Goal: Entertainment & Leisure: Consume media (video, audio)

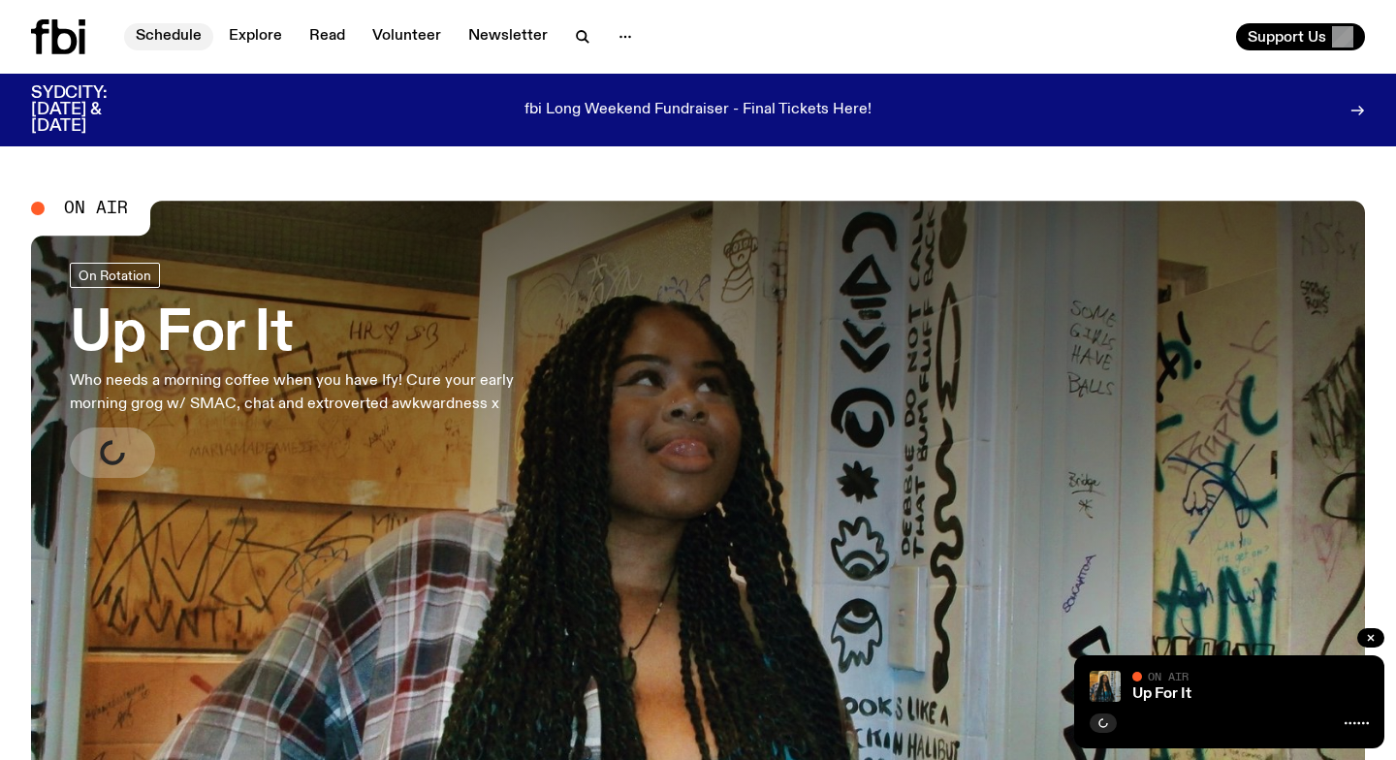
click at [179, 34] on link "Schedule" at bounding box center [168, 36] width 89 height 27
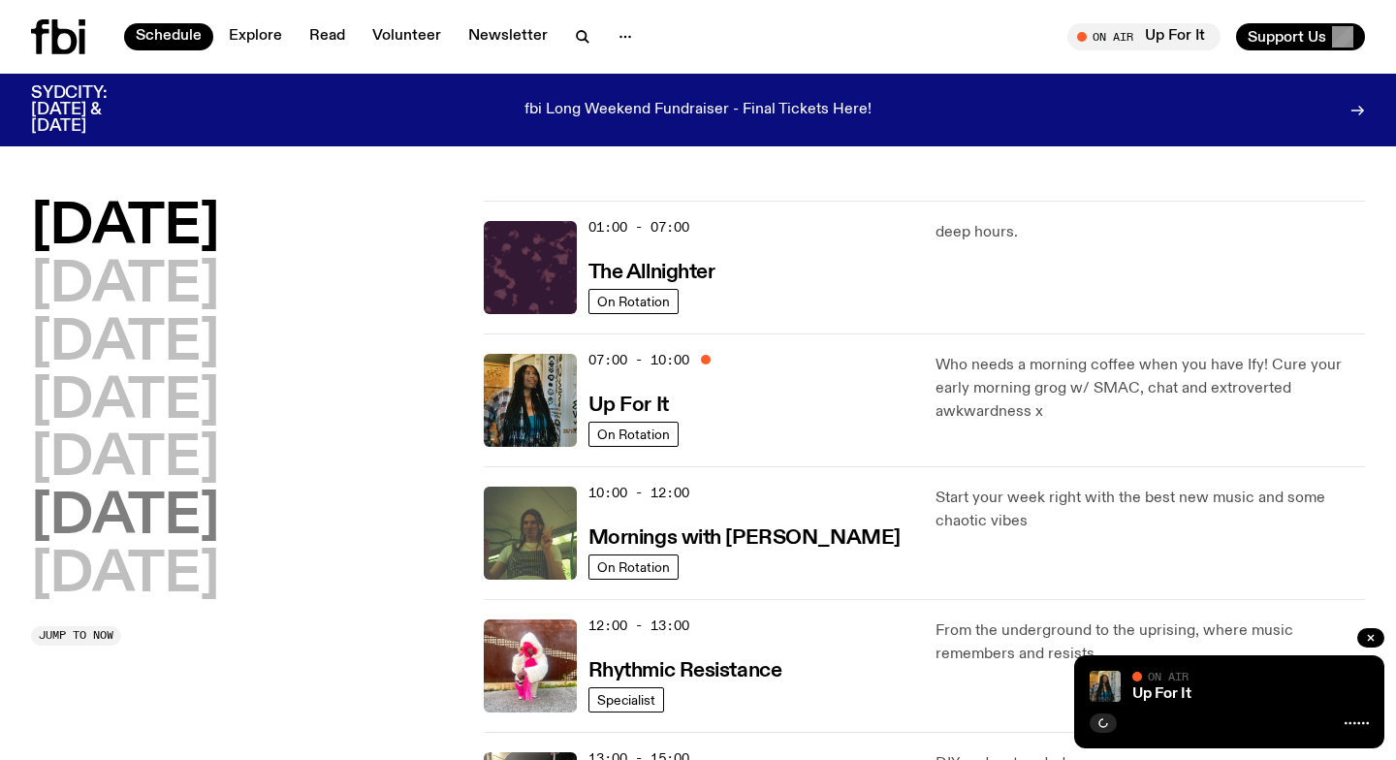
click at [140, 518] on h2 "Saturday" at bounding box center [125, 517] width 188 height 54
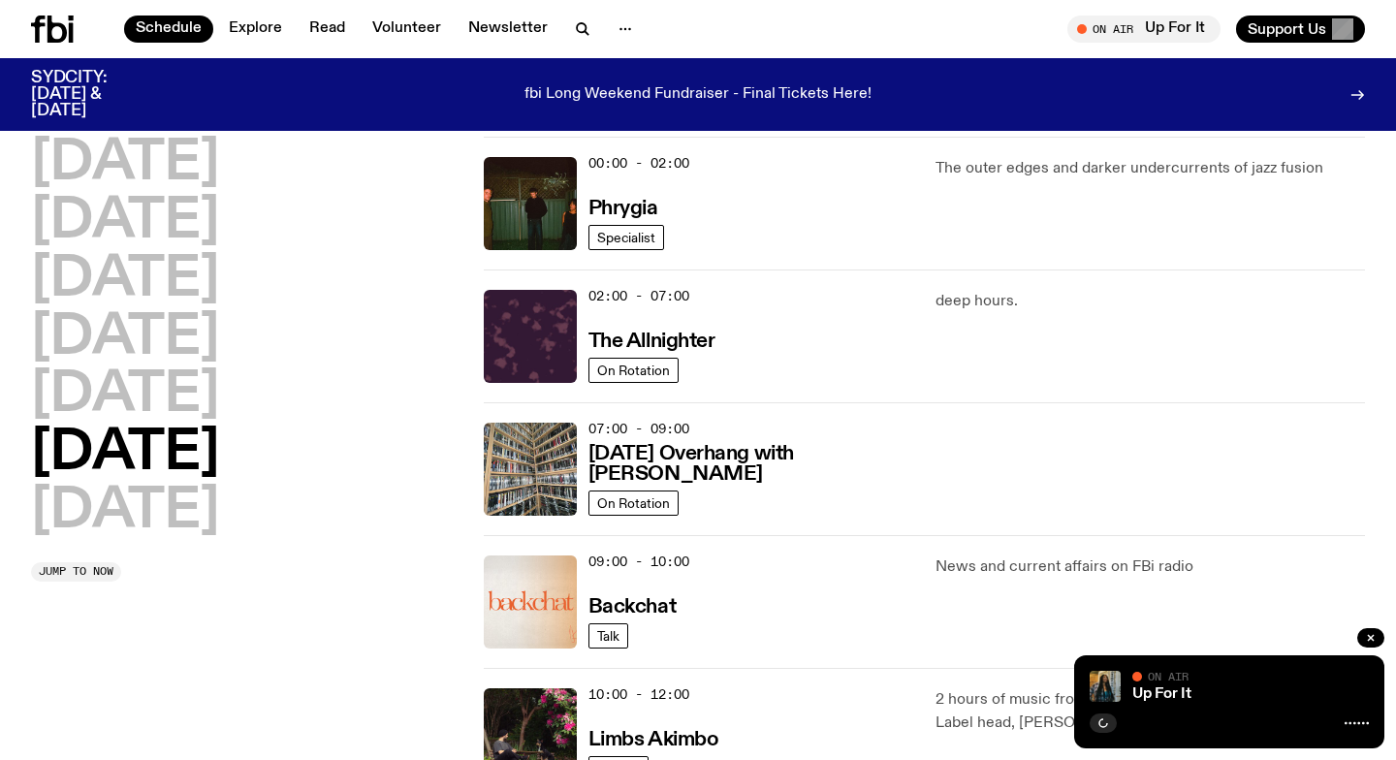
scroll to position [53, 0]
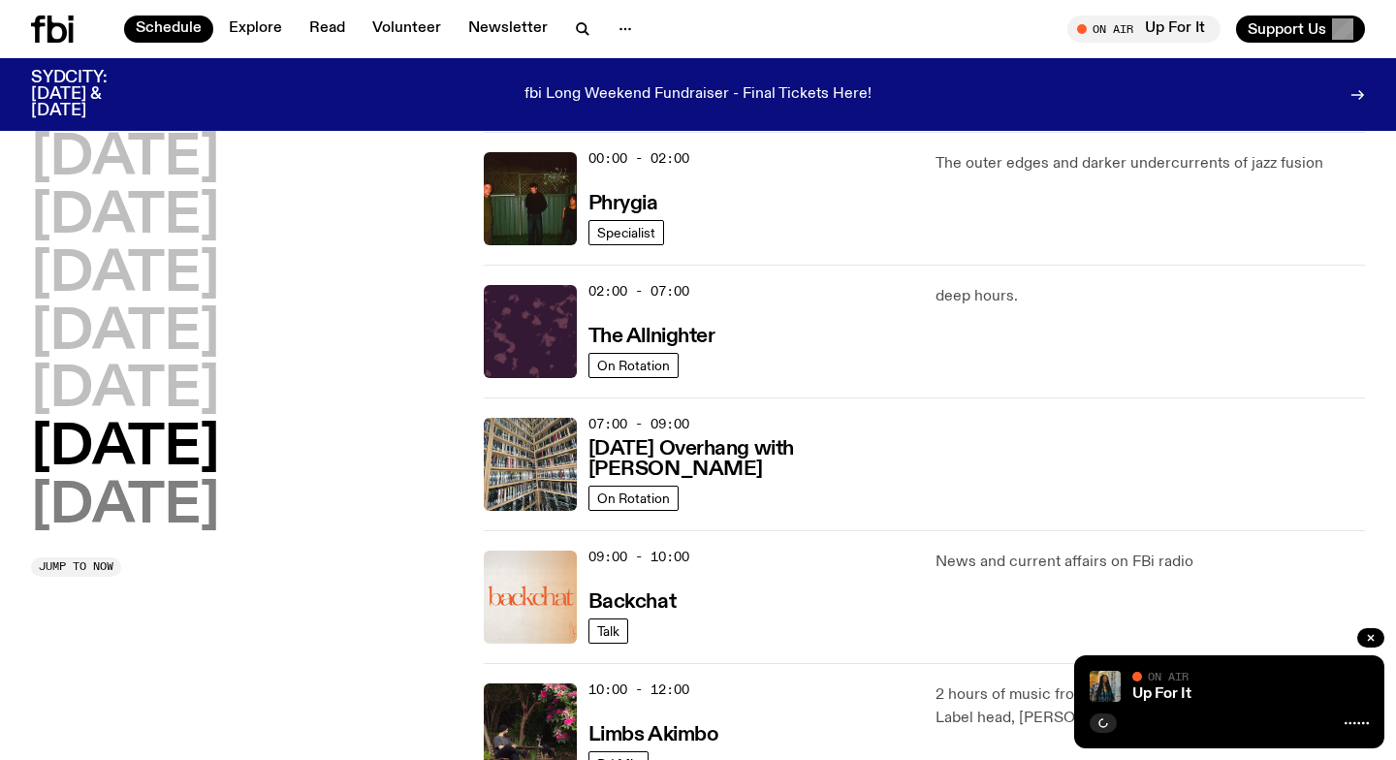
click at [127, 493] on h2 "Sunday" at bounding box center [125, 507] width 188 height 54
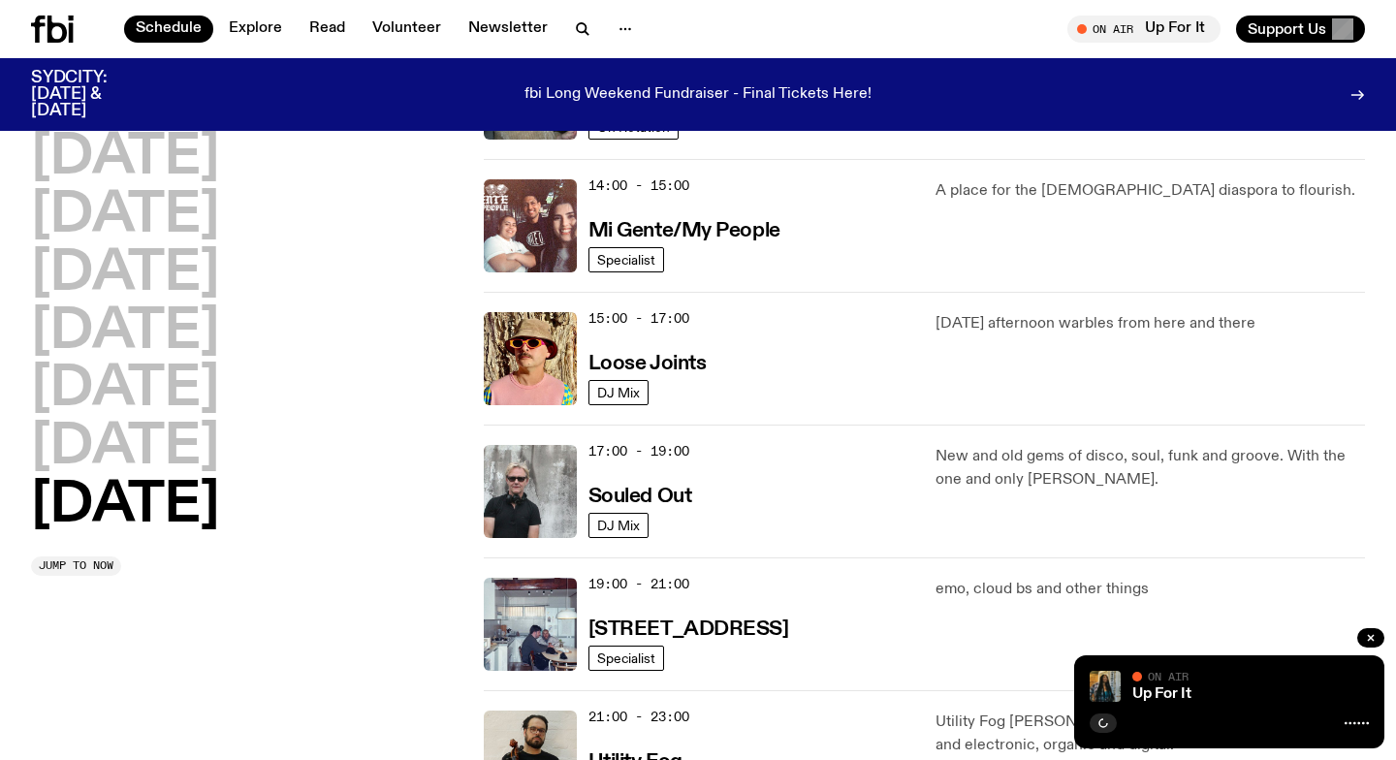
scroll to position [958, 0]
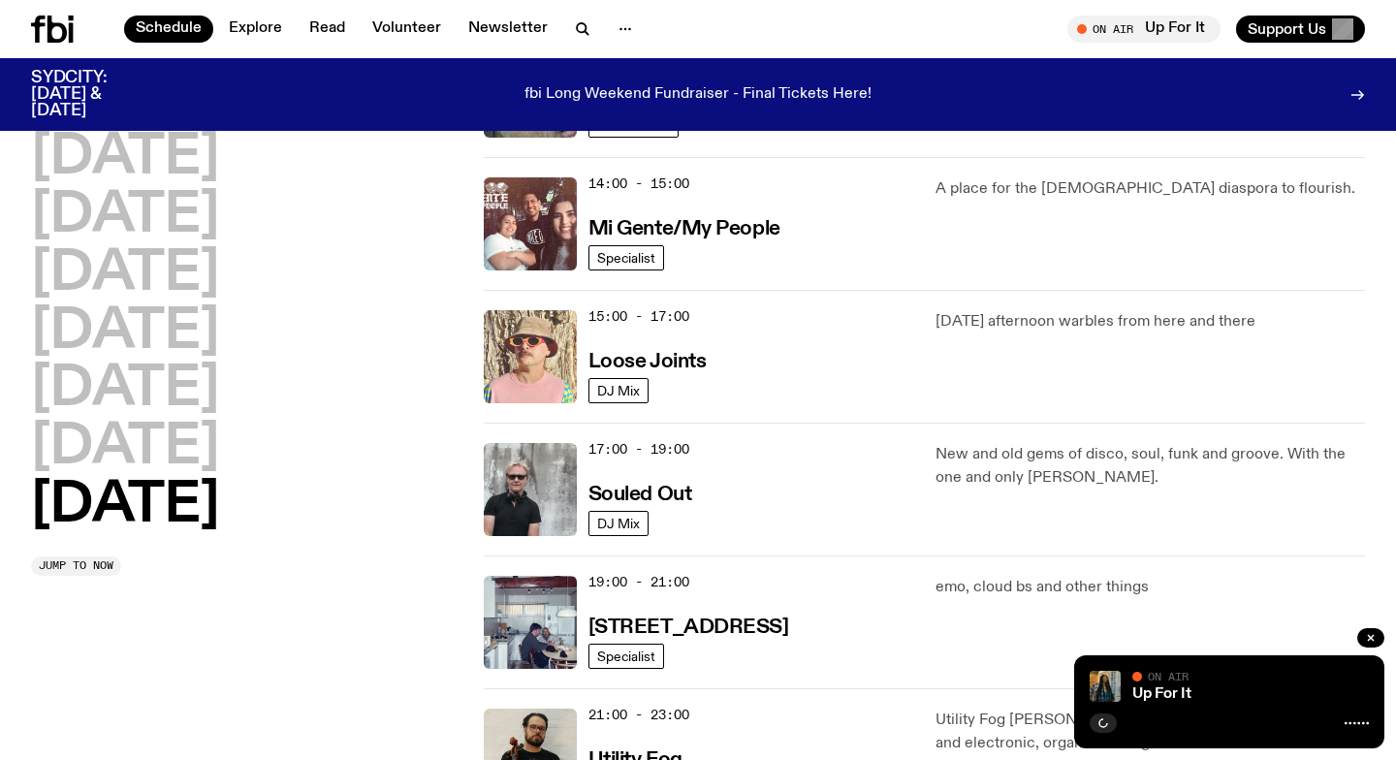
click at [512, 362] on img at bounding box center [530, 356] width 93 height 93
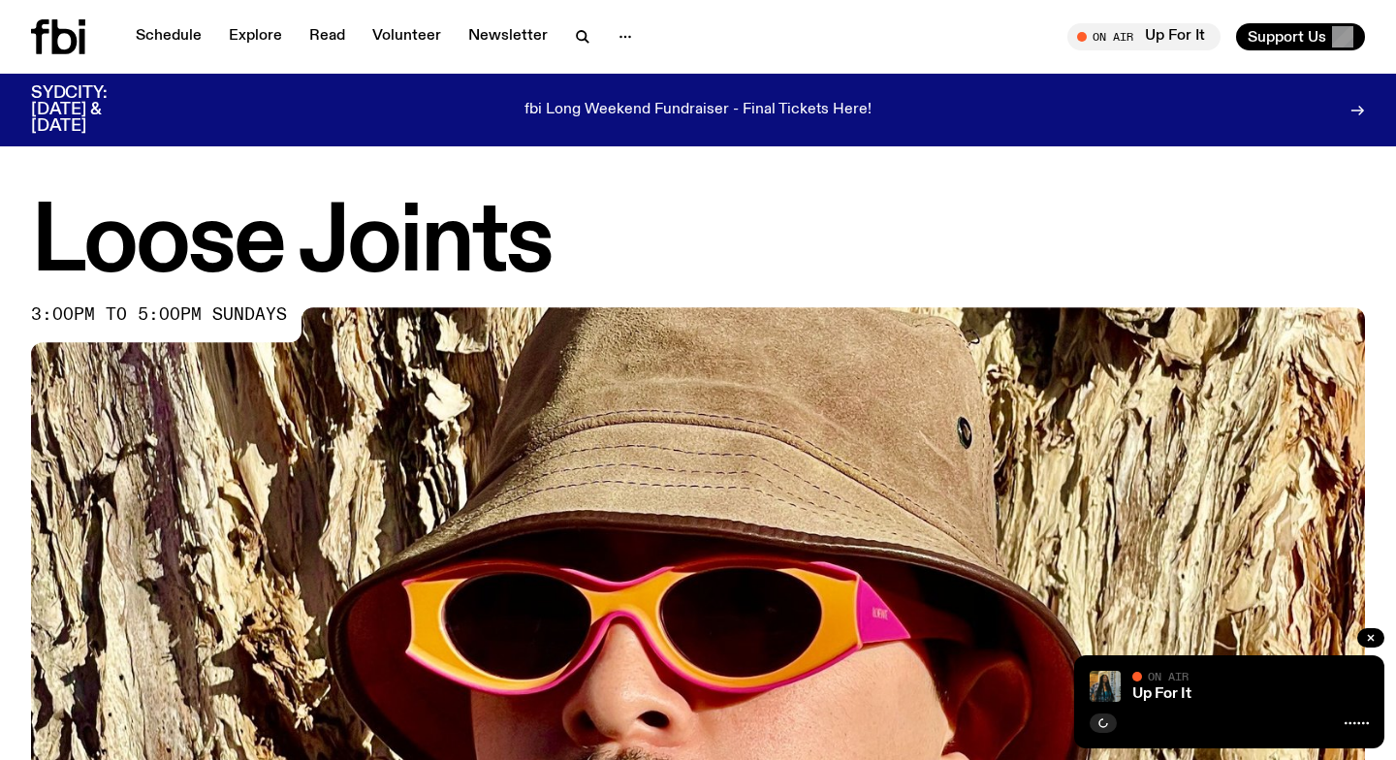
click at [597, 250] on h1 "Loose Joints" at bounding box center [698, 244] width 1334 height 87
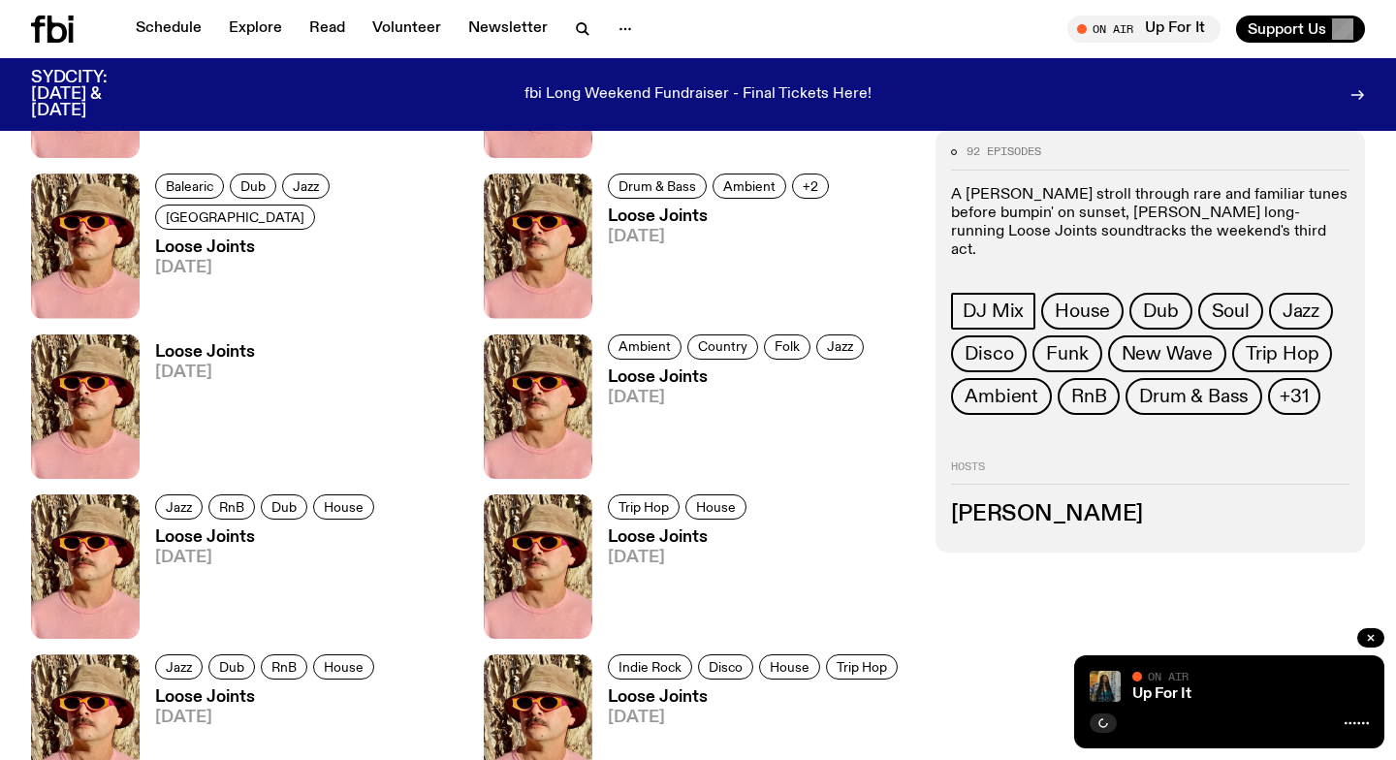
scroll to position [1377, 0]
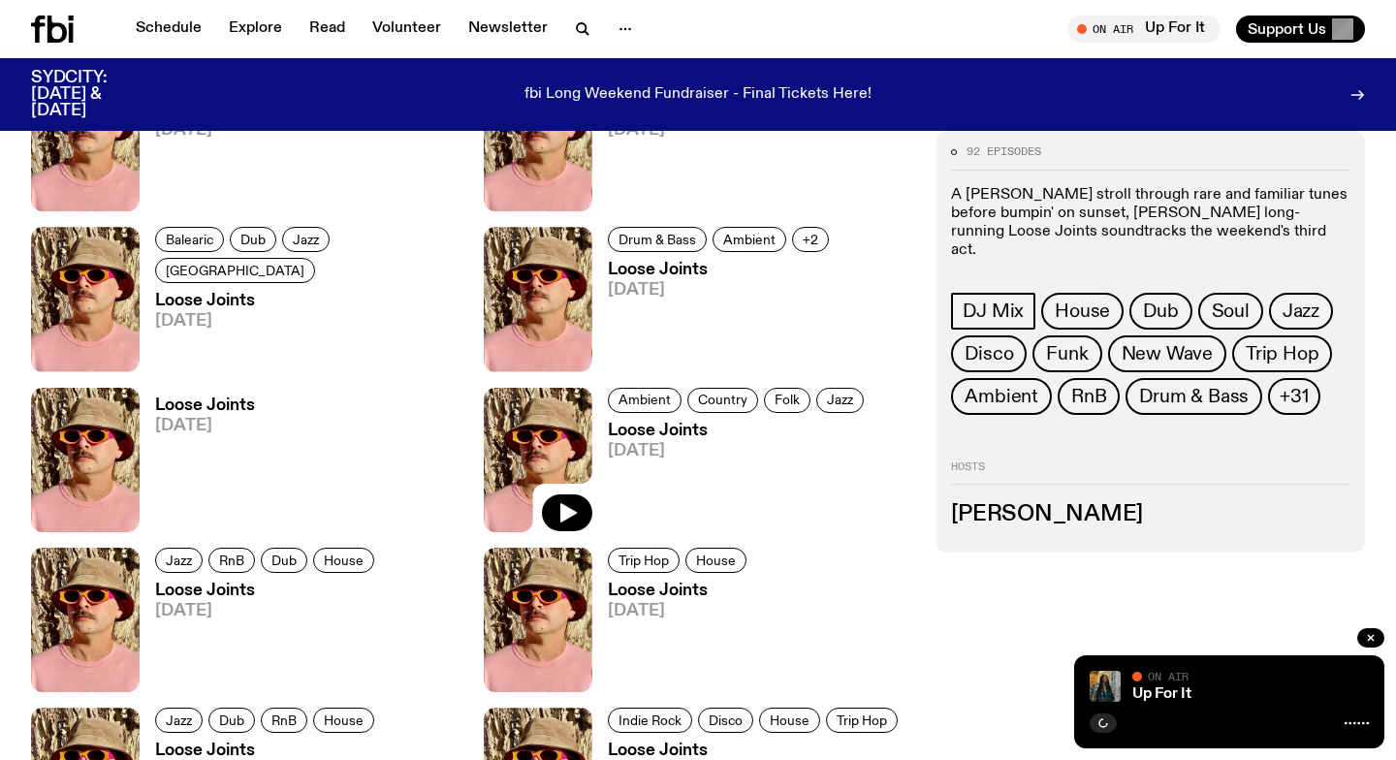
click at [532, 434] on img at bounding box center [538, 460] width 109 height 144
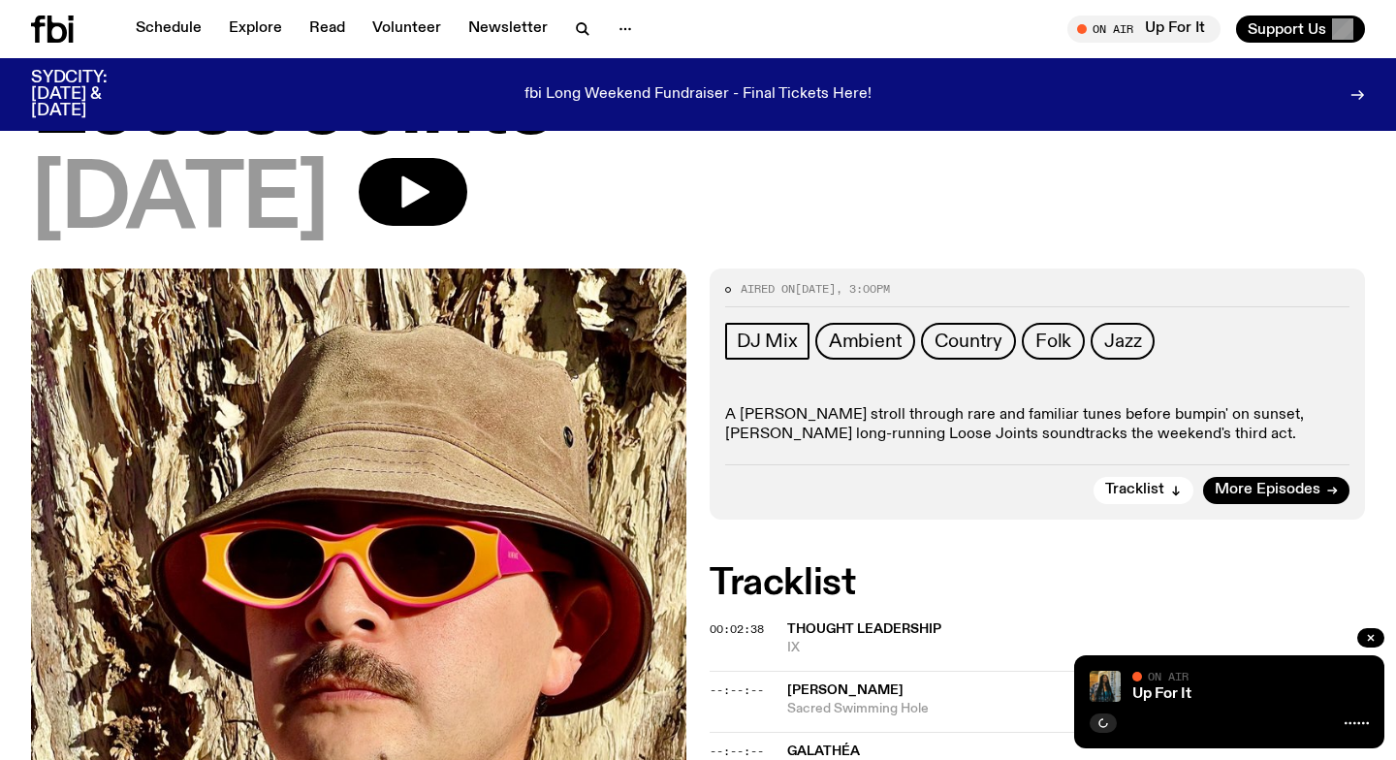
scroll to position [163, 0]
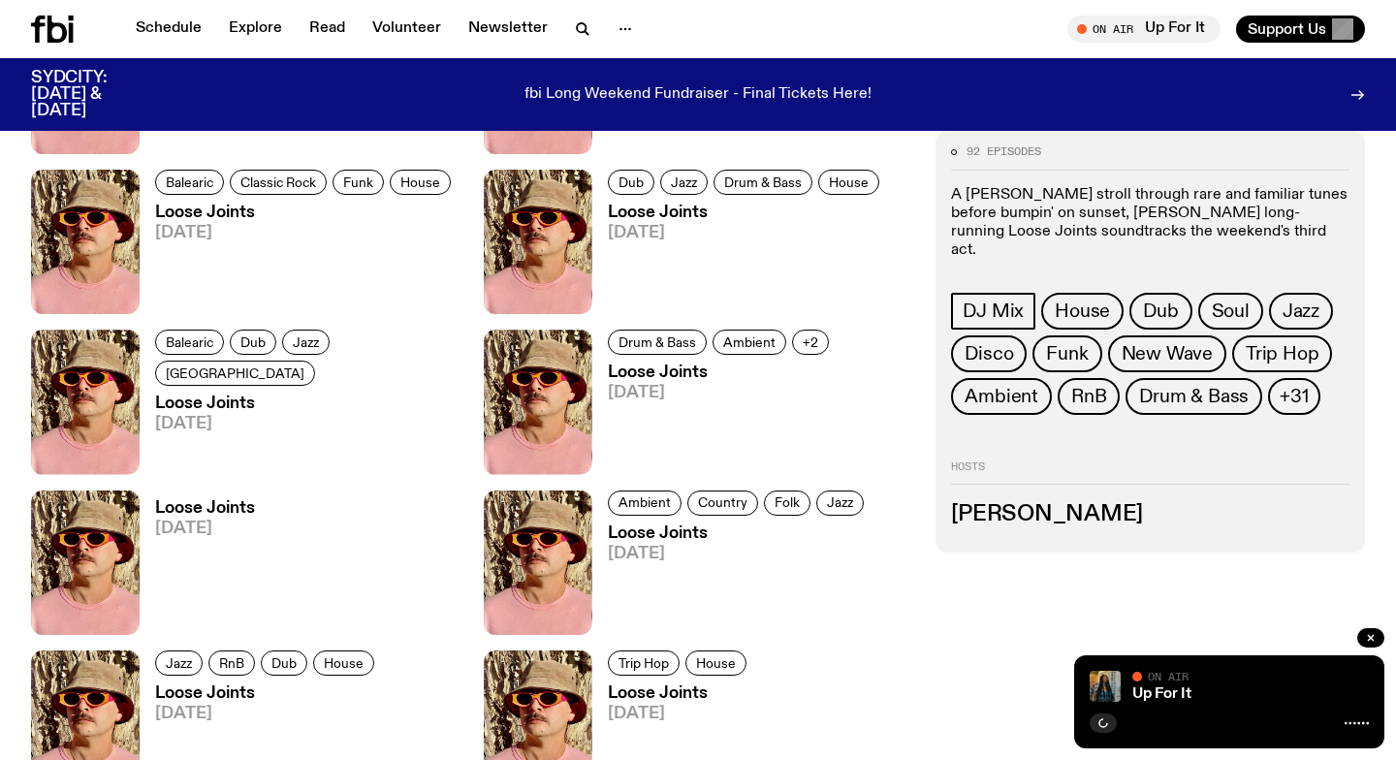
scroll to position [1310, 0]
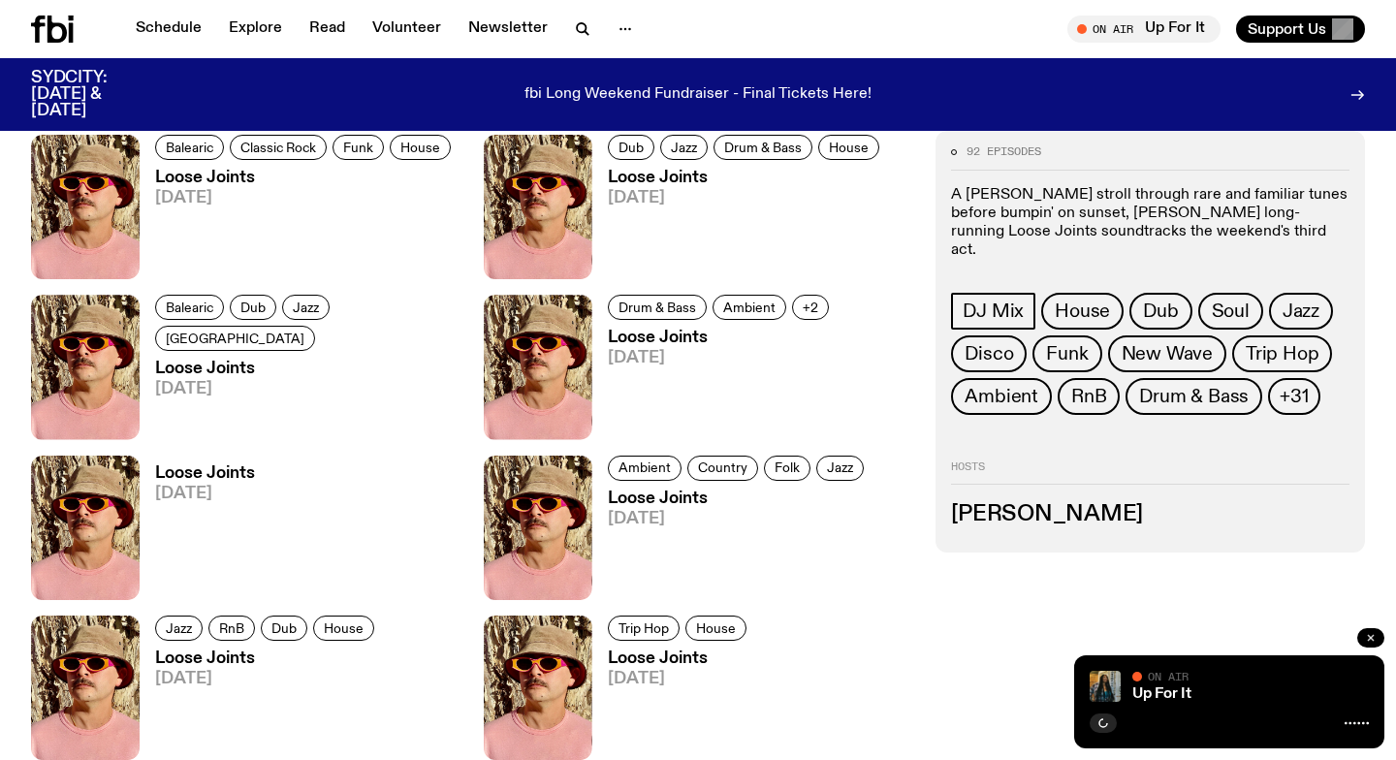
click at [1373, 633] on icon "button" at bounding box center [1371, 638] width 12 height 12
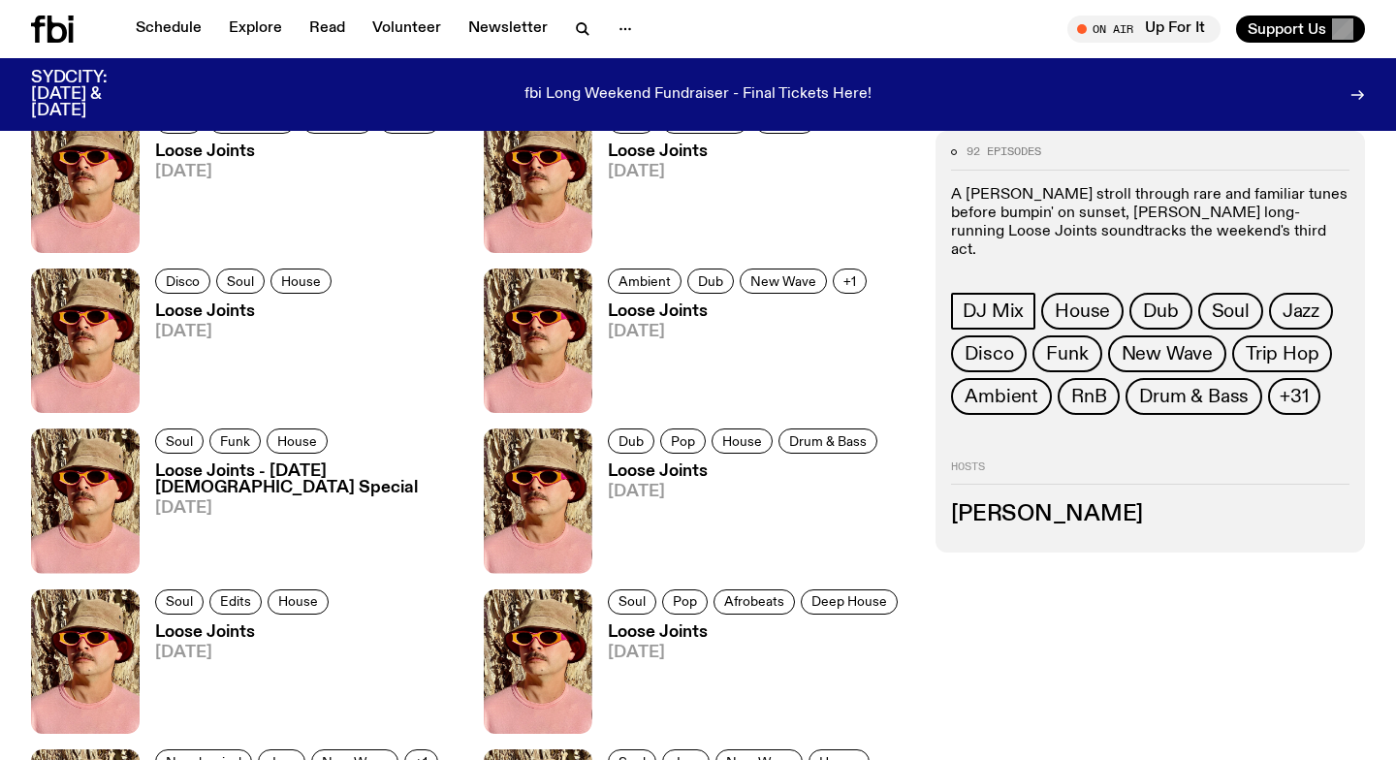
scroll to position [2619, 0]
click at [99, 503] on img at bounding box center [85, 499] width 109 height 144
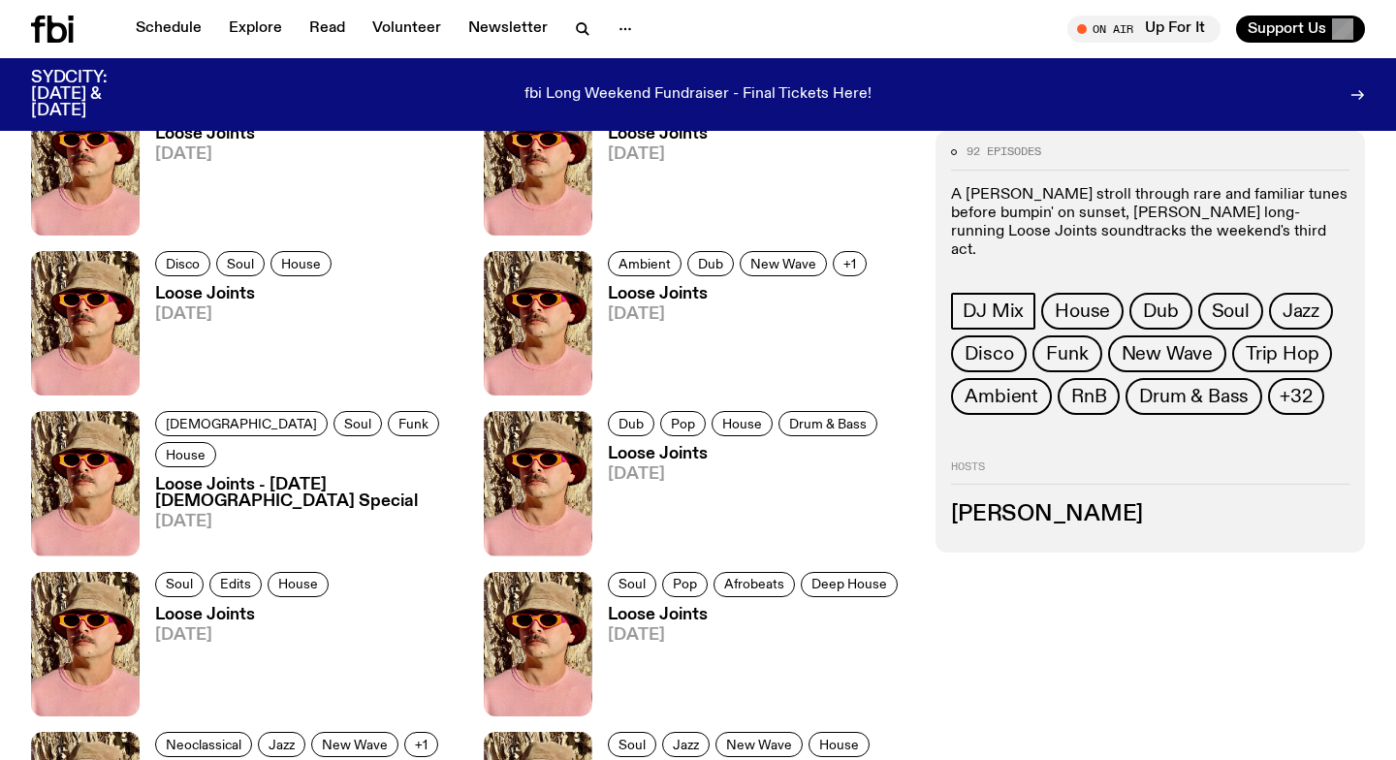
scroll to position [2602, 0]
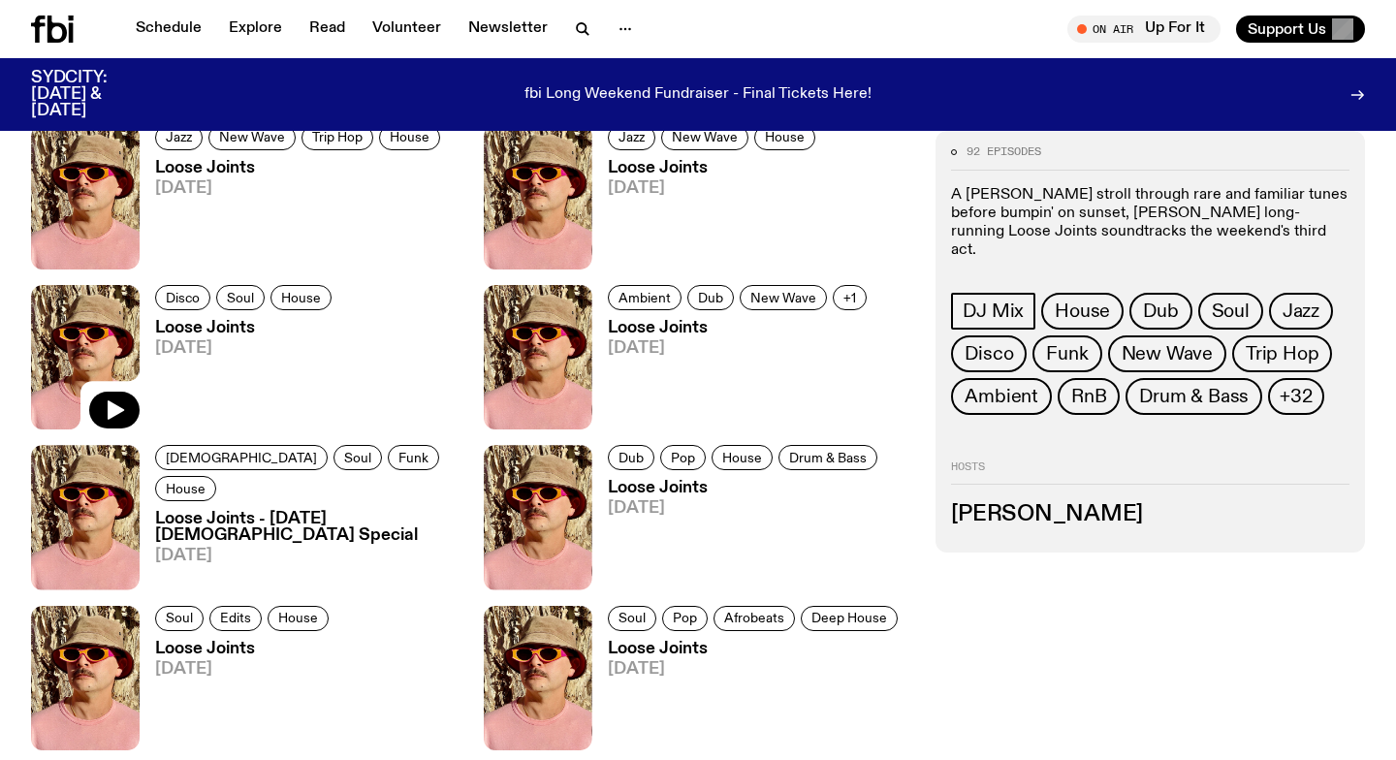
click at [104, 338] on img at bounding box center [85, 357] width 109 height 144
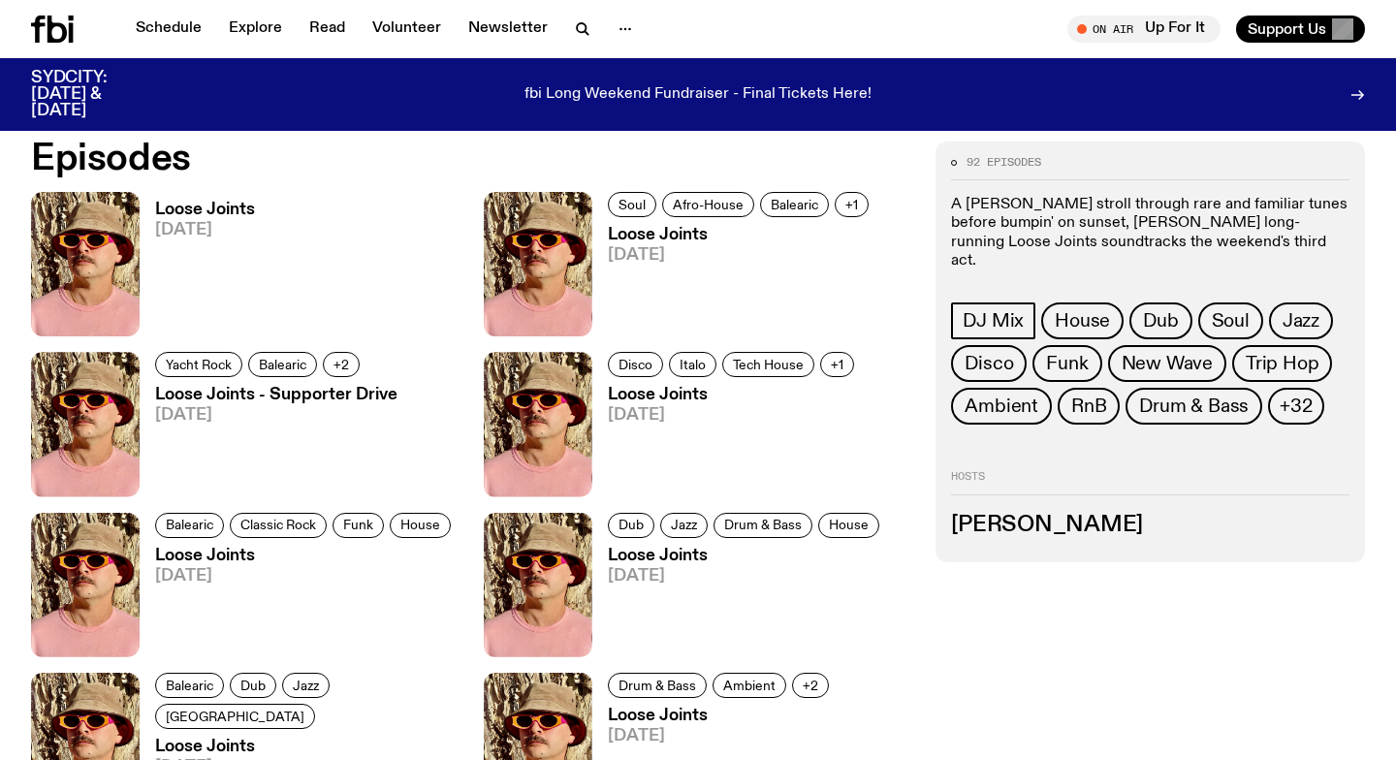
scroll to position [1221, 0]
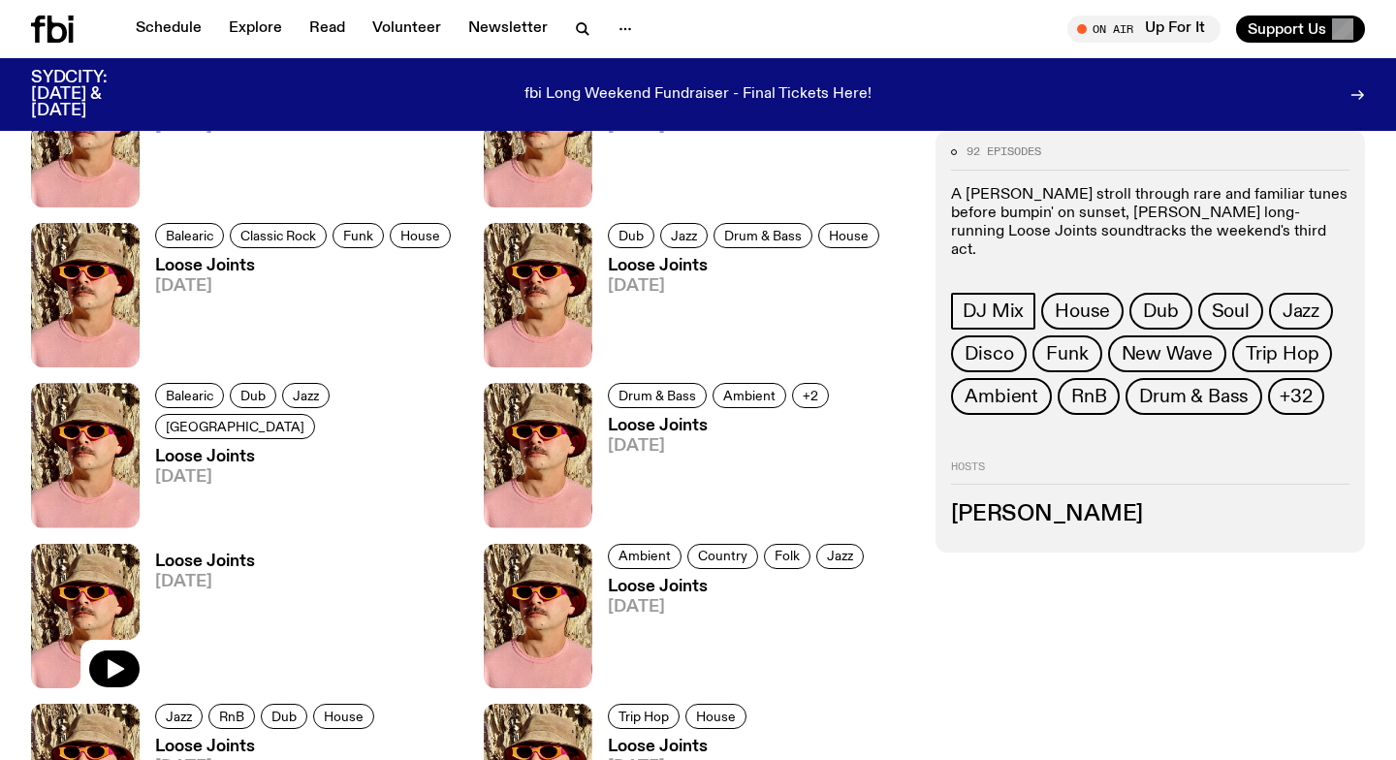
click at [71, 565] on img at bounding box center [85, 616] width 109 height 144
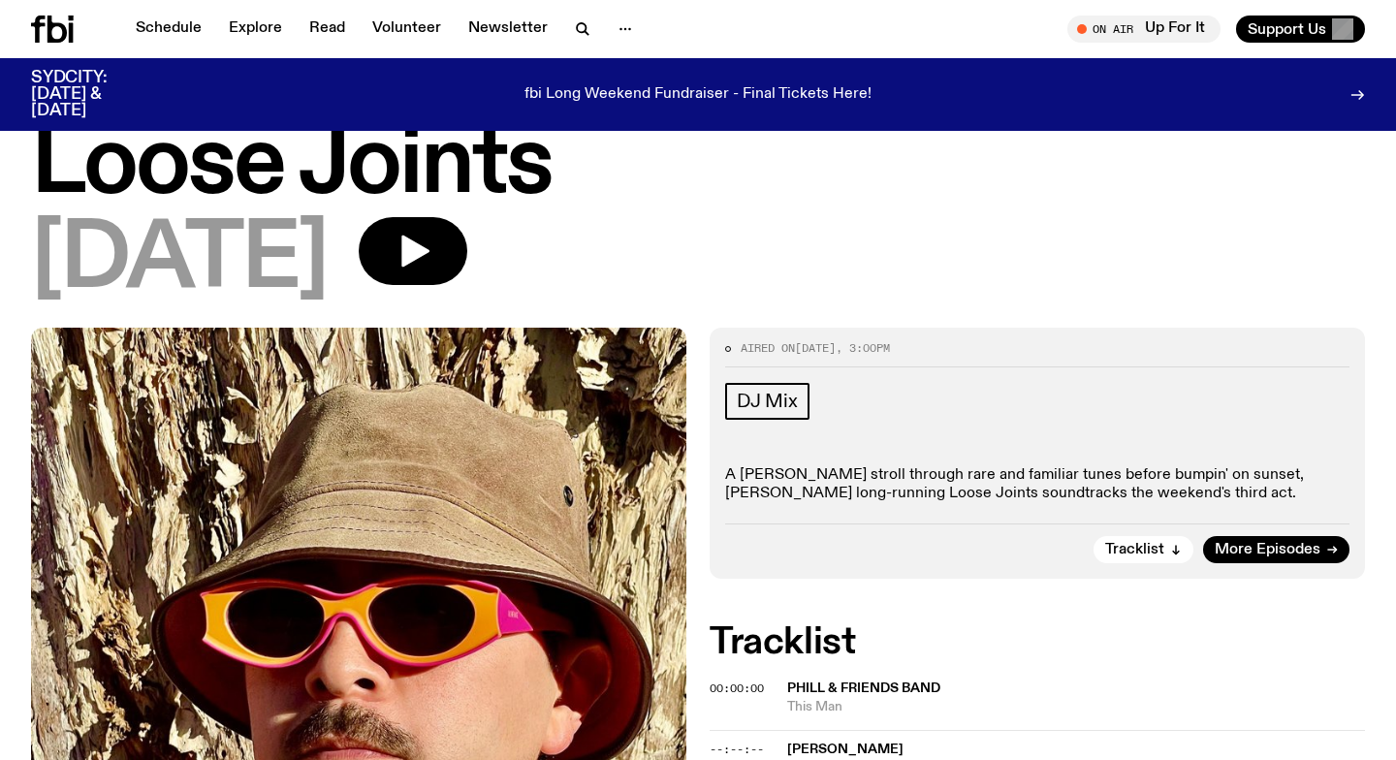
scroll to position [30, 0]
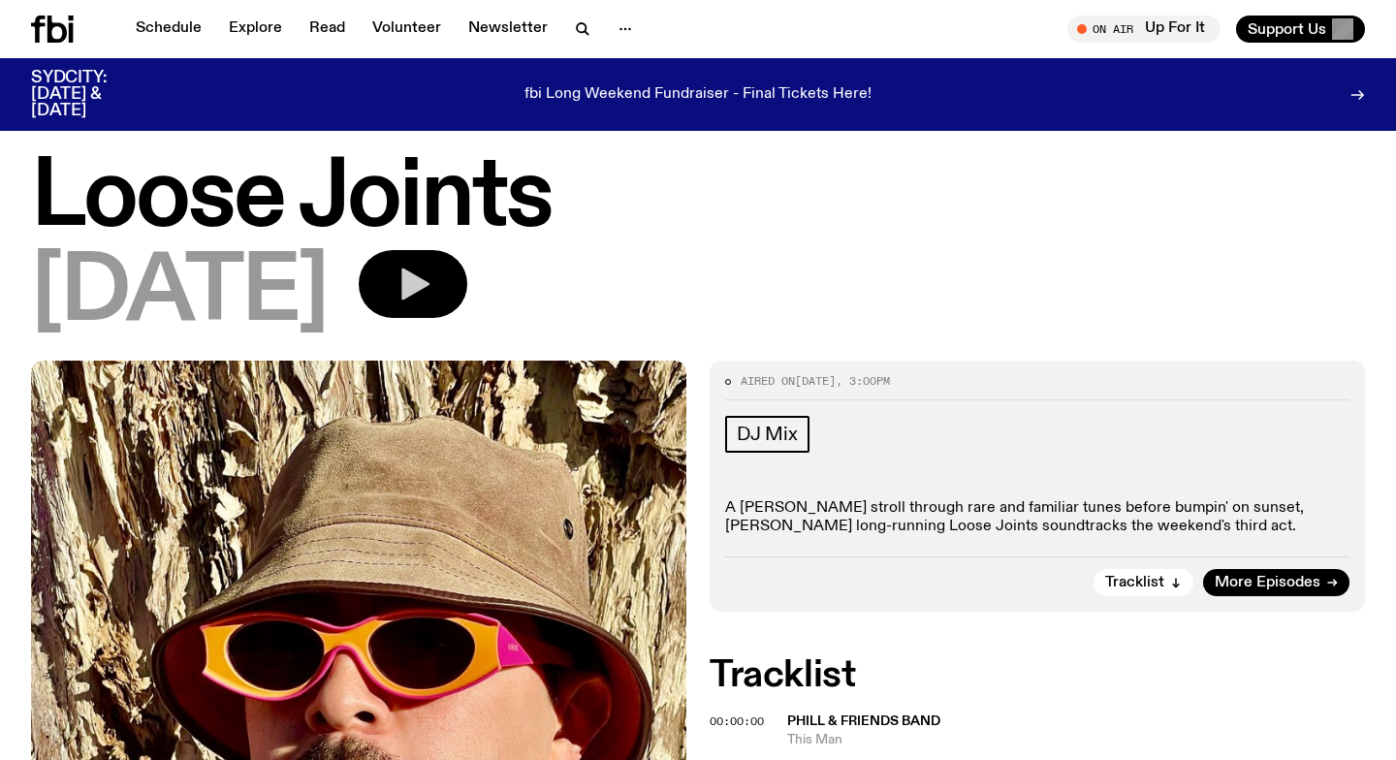
click at [432, 293] on icon "button" at bounding box center [413, 284] width 39 height 39
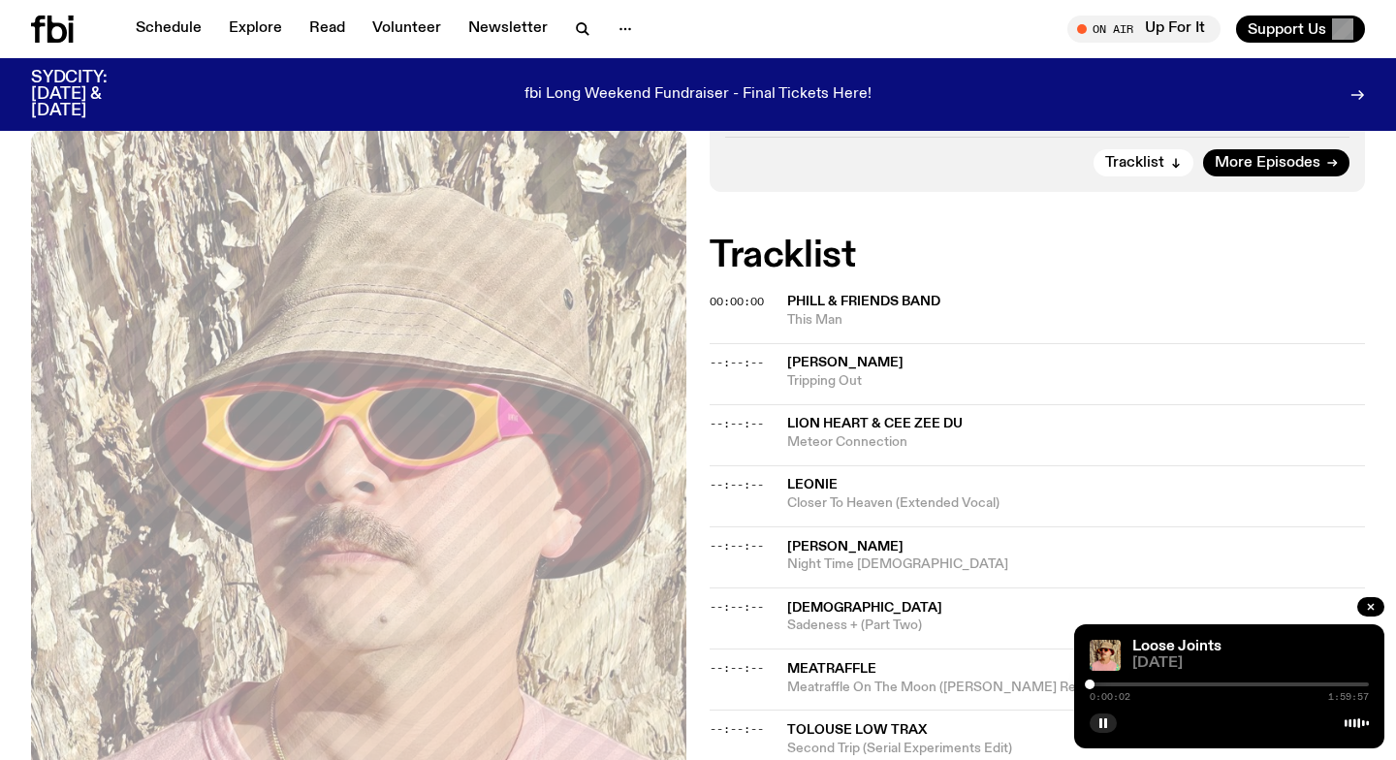
scroll to position [455, 0]
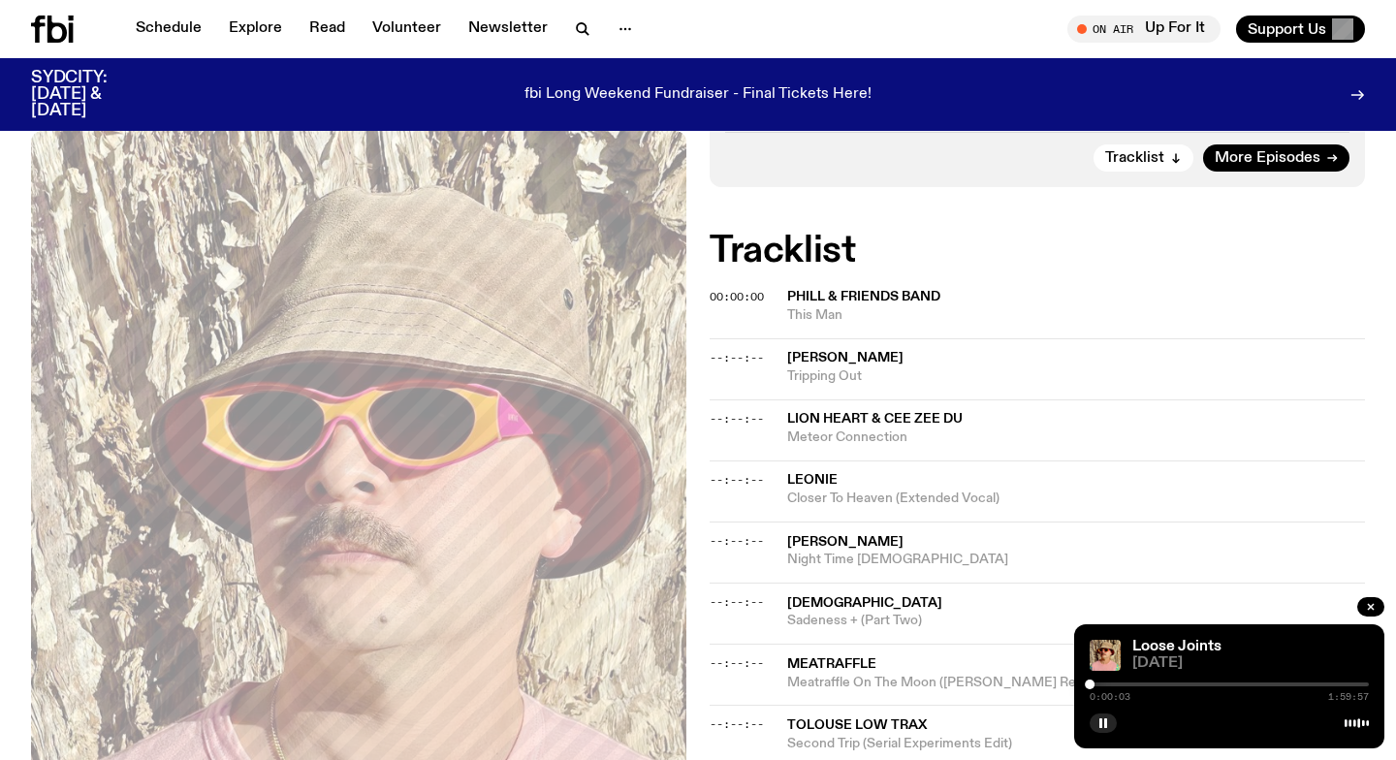
click at [1094, 681] on div "0:00:03 1:59:57" at bounding box center [1229, 690] width 279 height 23
click at [1094, 686] on div "0:00:03 1:59:57" at bounding box center [1229, 690] width 279 height 23
click at [1096, 683] on div at bounding box center [1229, 684] width 279 height 4
click at [1100, 683] on div at bounding box center [1096, 685] width 10 height 10
click at [1102, 683] on div at bounding box center [1100, 685] width 10 height 10
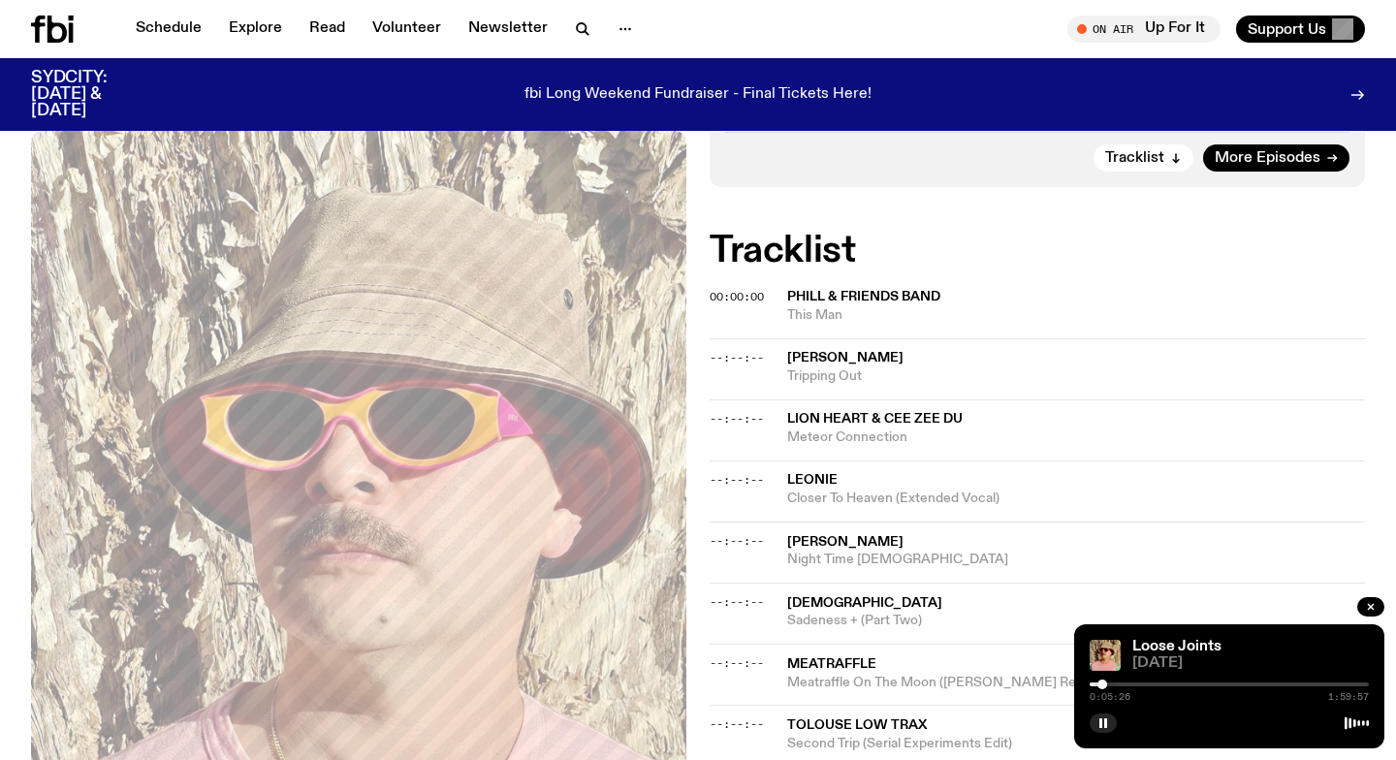
click at [1106, 683] on div at bounding box center [1102, 685] width 10 height 10
click at [1109, 683] on div at bounding box center [1109, 685] width 10 height 10
click at [1111, 684] on div at bounding box center [1111, 685] width 10 height 10
click at [1114, 684] on div at bounding box center [1111, 685] width 10 height 10
click at [1112, 686] on div at bounding box center [1114, 685] width 10 height 10
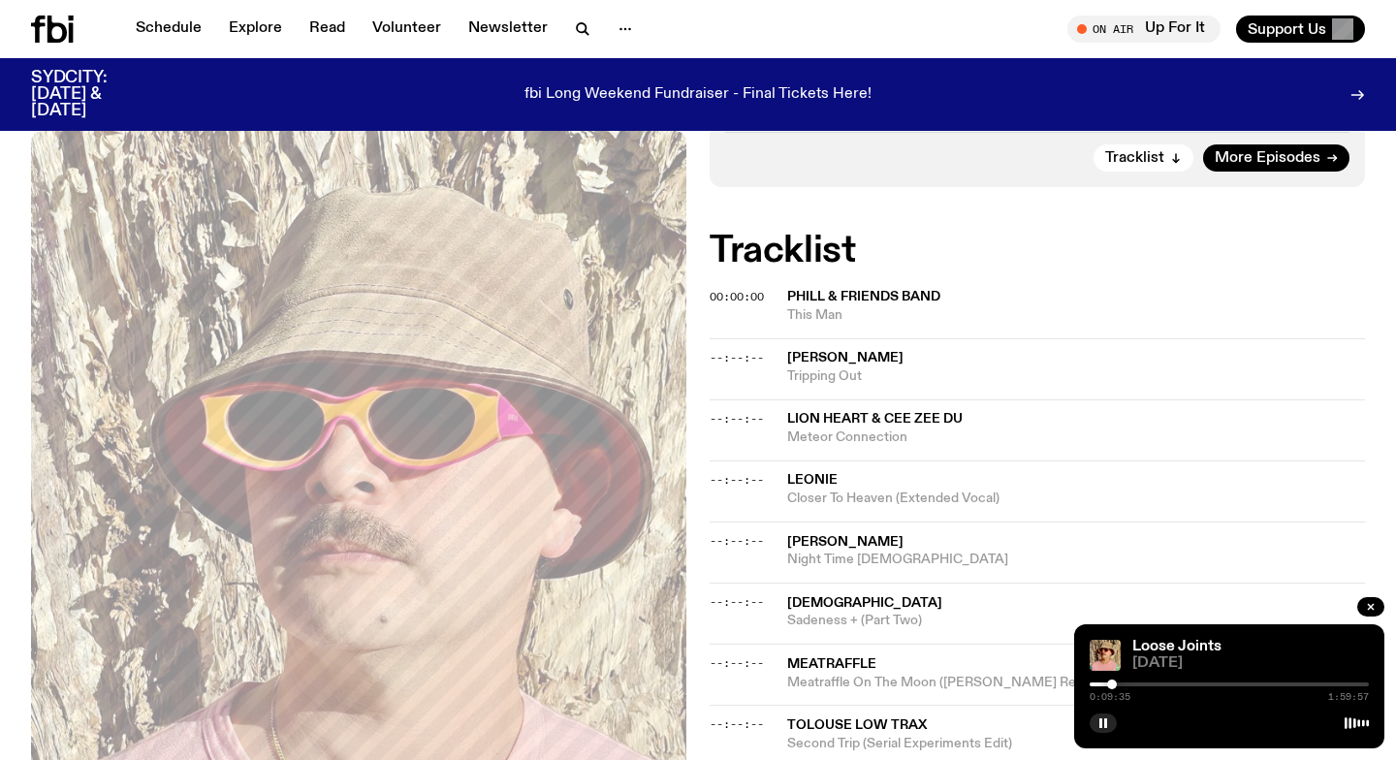
click at [1128, 684] on div at bounding box center [1229, 684] width 279 height 4
click at [1118, 681] on div "0:16:40 1:59:57" at bounding box center [1229, 690] width 279 height 23
click at [1118, 684] on div at bounding box center [988, 684] width 279 height 4
click at [1122, 684] on div at bounding box center [1118, 685] width 10 height 10
click at [1124, 684] on div at bounding box center [1125, 685] width 10 height 10
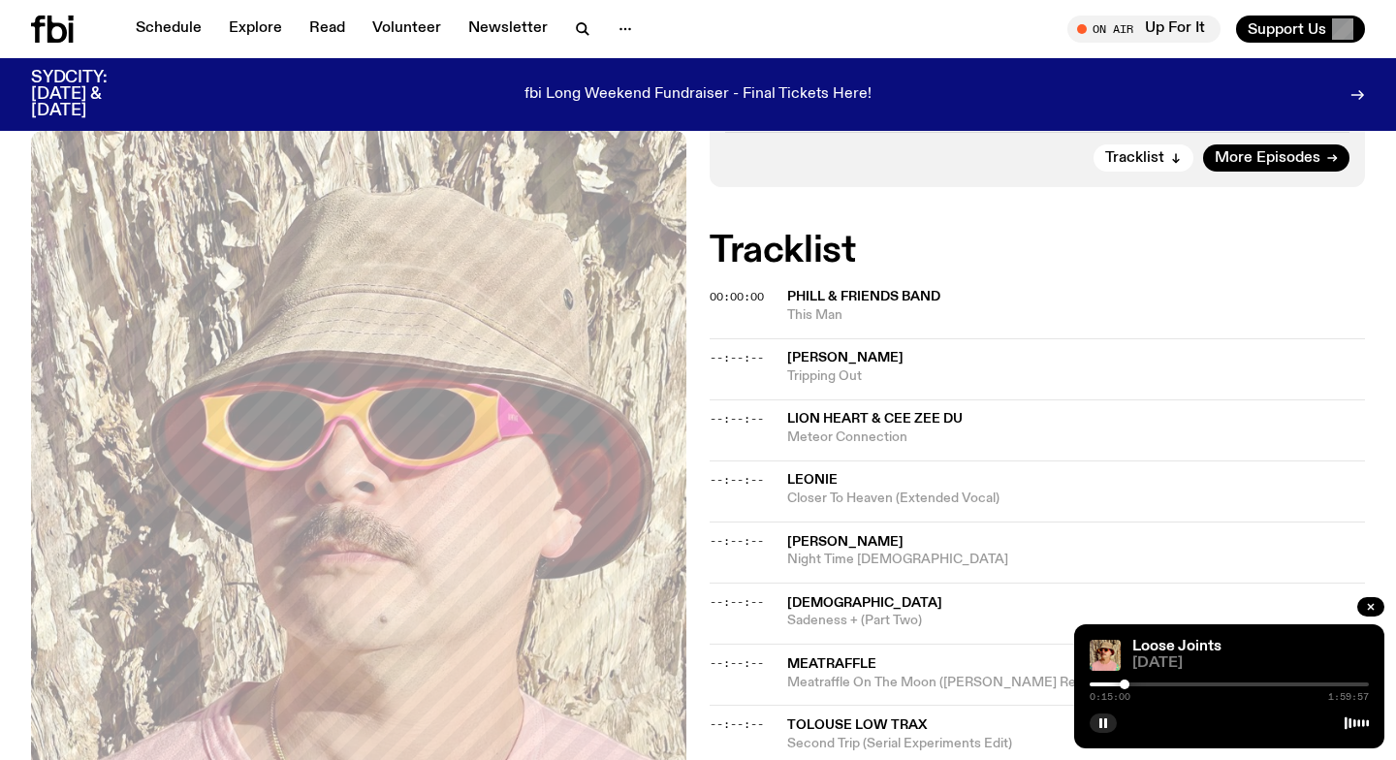
click at [1125, 684] on div at bounding box center [1125, 685] width 10 height 10
click at [1129, 684] on div at bounding box center [1126, 685] width 10 height 10
click at [1133, 684] on div at bounding box center [1129, 685] width 10 height 10
click at [1137, 683] on div at bounding box center [1137, 685] width 10 height 10
click at [1141, 683] on div at bounding box center [1137, 685] width 10 height 10
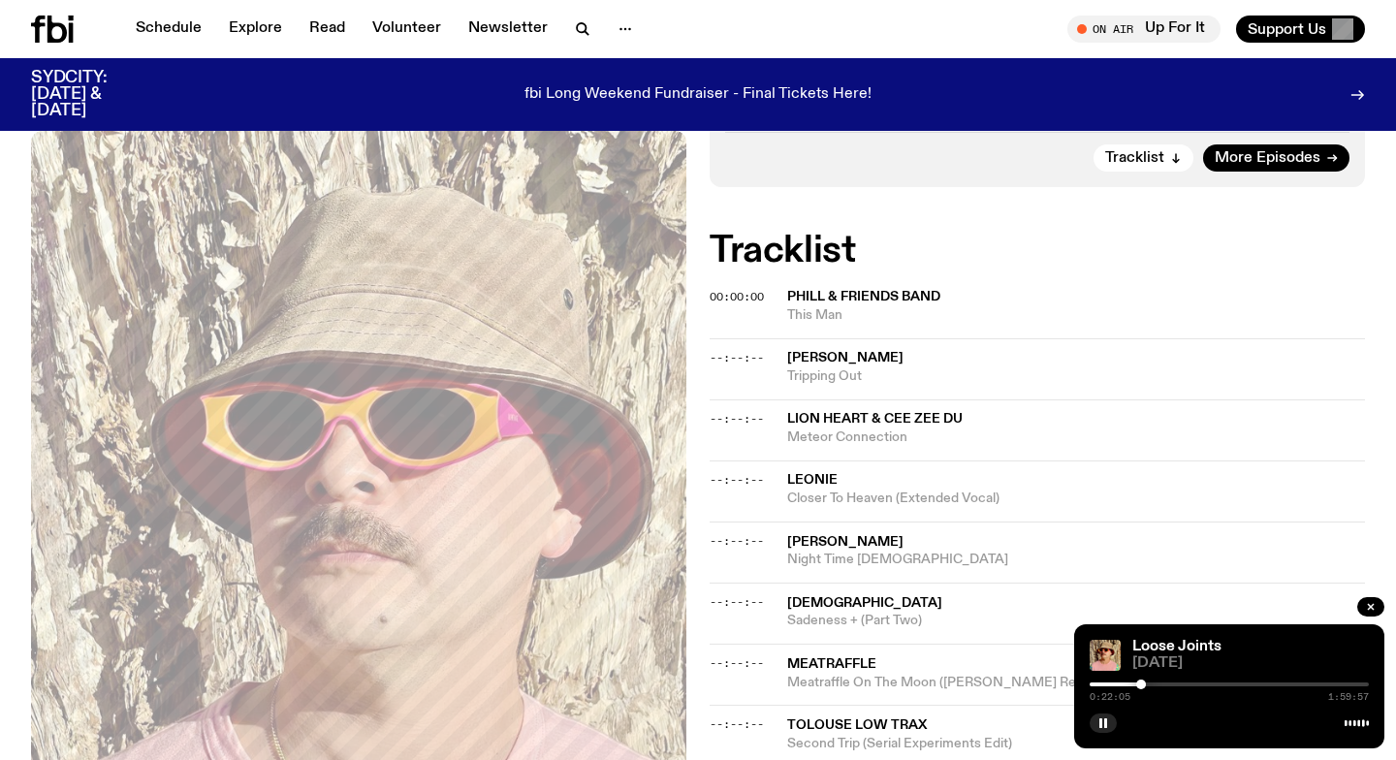
click at [1142, 683] on div at bounding box center [1141, 685] width 10 height 10
click at [1146, 684] on div at bounding box center [1146, 685] width 10 height 10
click at [1149, 684] on div at bounding box center [1149, 685] width 10 height 10
click at [1153, 684] on div at bounding box center [1149, 685] width 10 height 10
click at [1154, 684] on div at bounding box center [1155, 685] width 10 height 10
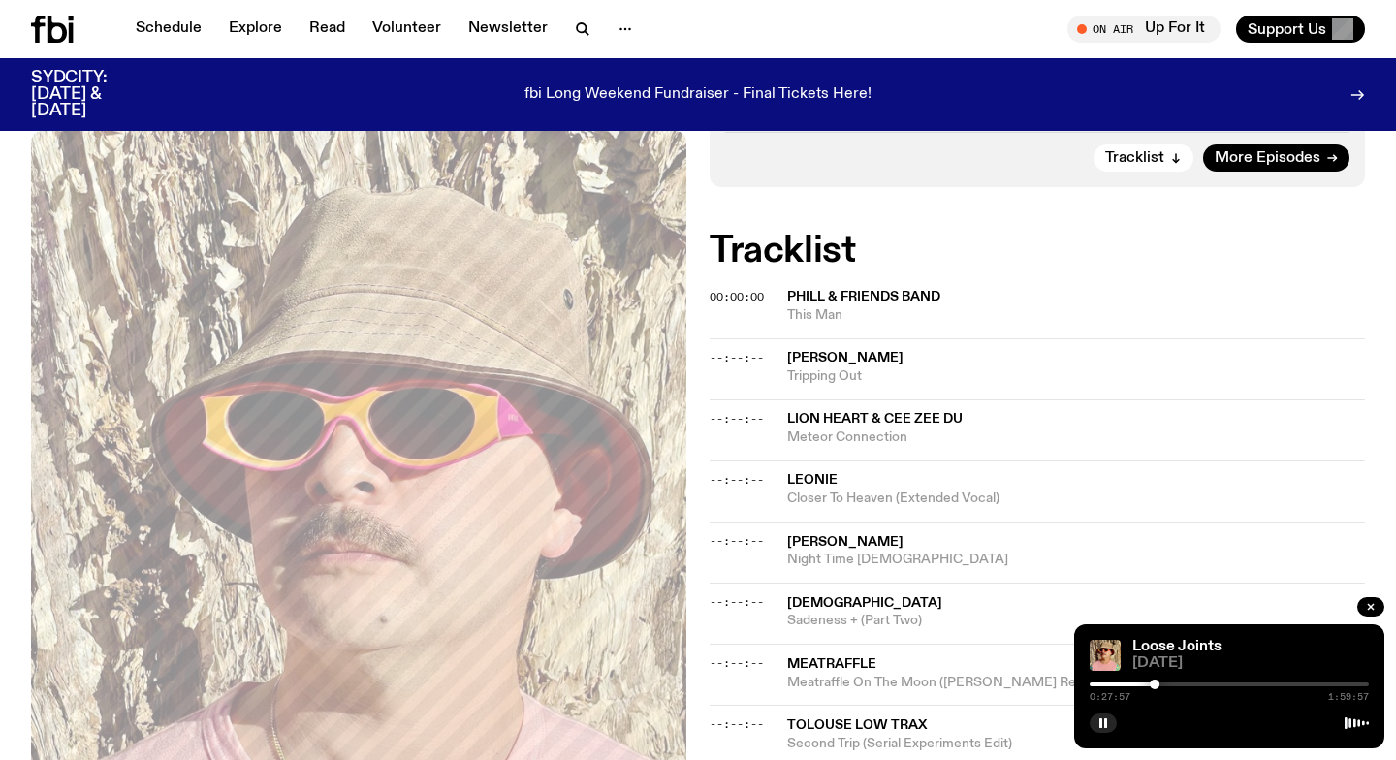
click at [1158, 684] on div at bounding box center [1155, 685] width 10 height 10
click at [1160, 684] on div at bounding box center [1160, 685] width 10 height 10
click at [1165, 684] on div at bounding box center [1229, 684] width 279 height 4
click at [1167, 684] on div at bounding box center [1167, 685] width 10 height 10
click at [1165, 685] on div at bounding box center [1167, 685] width 10 height 10
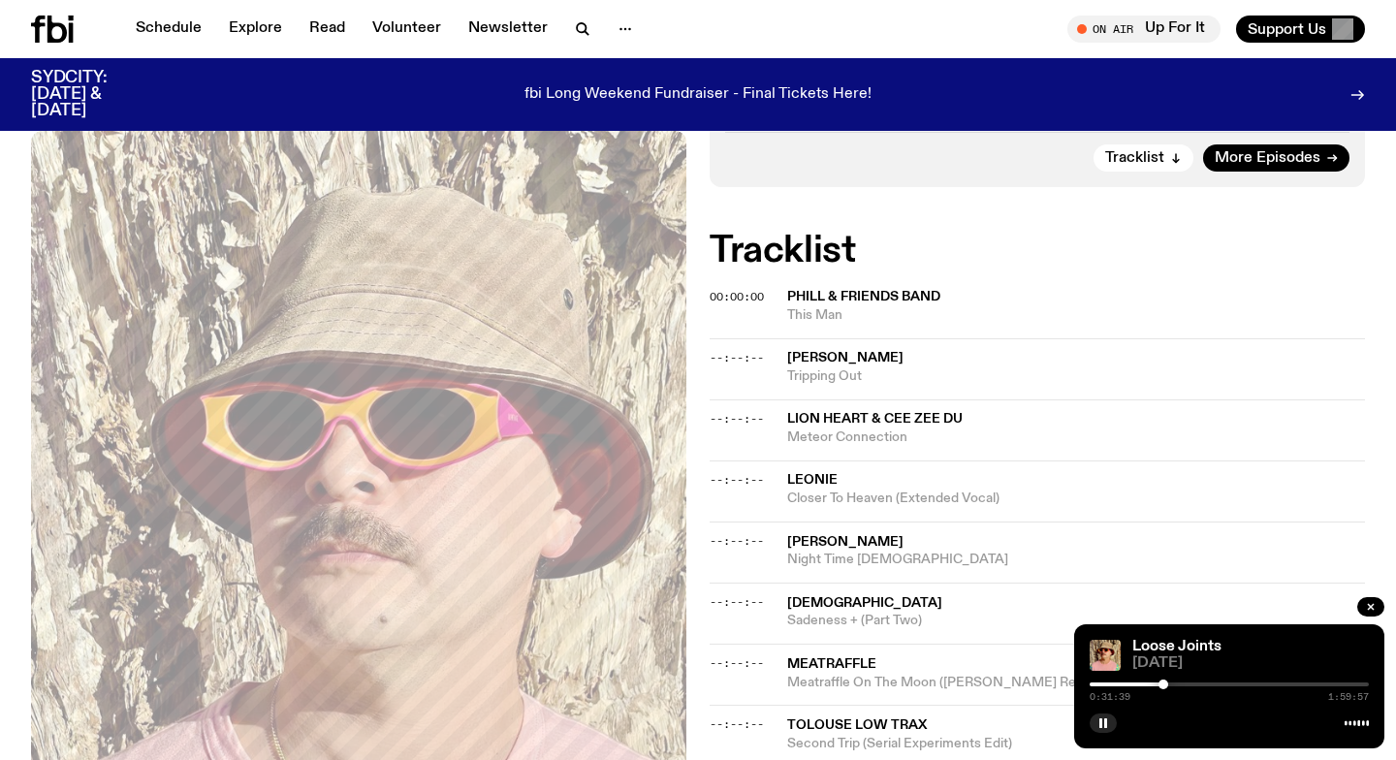
click at [1163, 683] on div at bounding box center [1163, 685] width 10 height 10
click at [1164, 683] on div at bounding box center [1163, 685] width 10 height 10
click at [1166, 683] on div at bounding box center [1166, 685] width 10 height 10
click at [1167, 683] on div at bounding box center [1166, 685] width 10 height 10
click at [1165, 684] on div at bounding box center [1165, 685] width 10 height 10
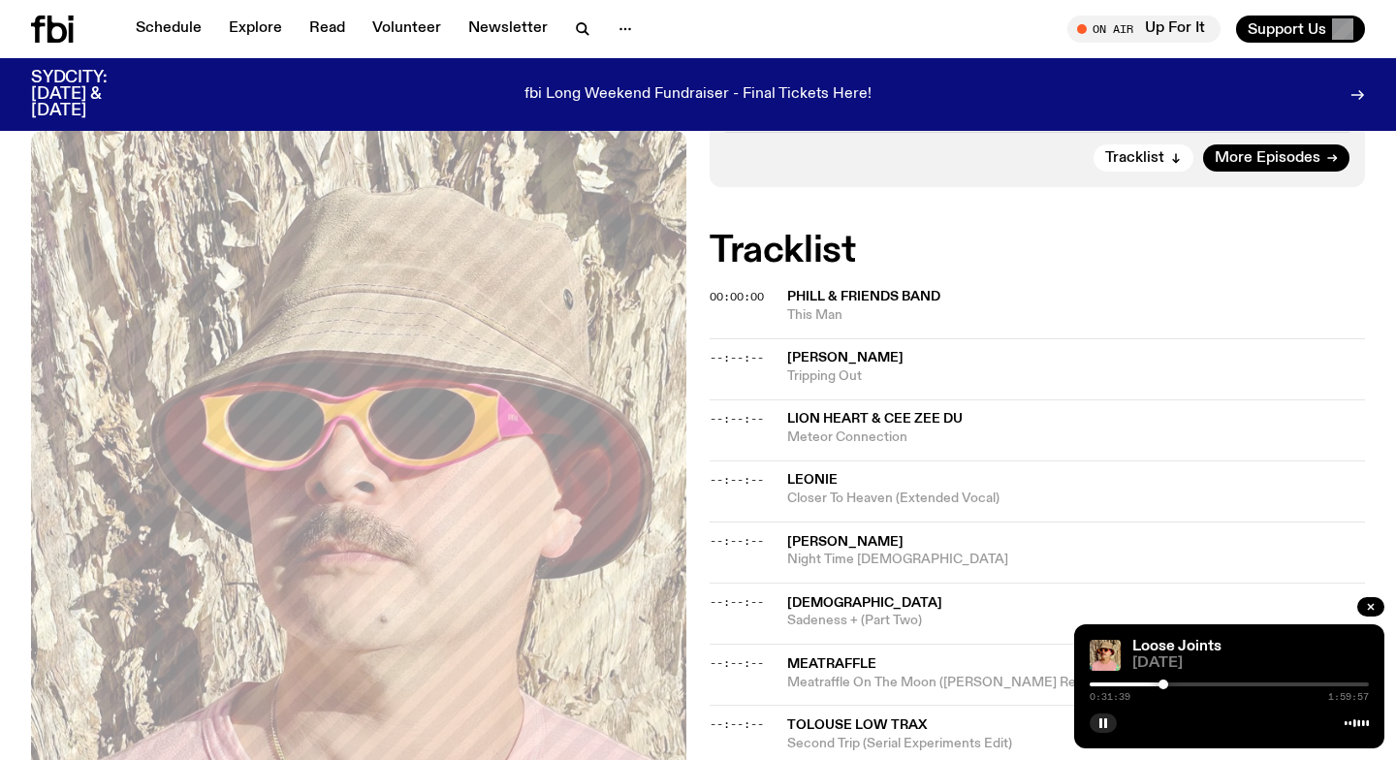
click at [1163, 684] on div at bounding box center [1163, 685] width 10 height 10
click at [1160, 684] on div at bounding box center [1163, 685] width 10 height 10
click at [1158, 684] on div at bounding box center [1159, 685] width 10 height 10
click at [1168, 683] on div at bounding box center [1229, 684] width 279 height 4
click at [1174, 682] on div at bounding box center [1229, 684] width 279 height 4
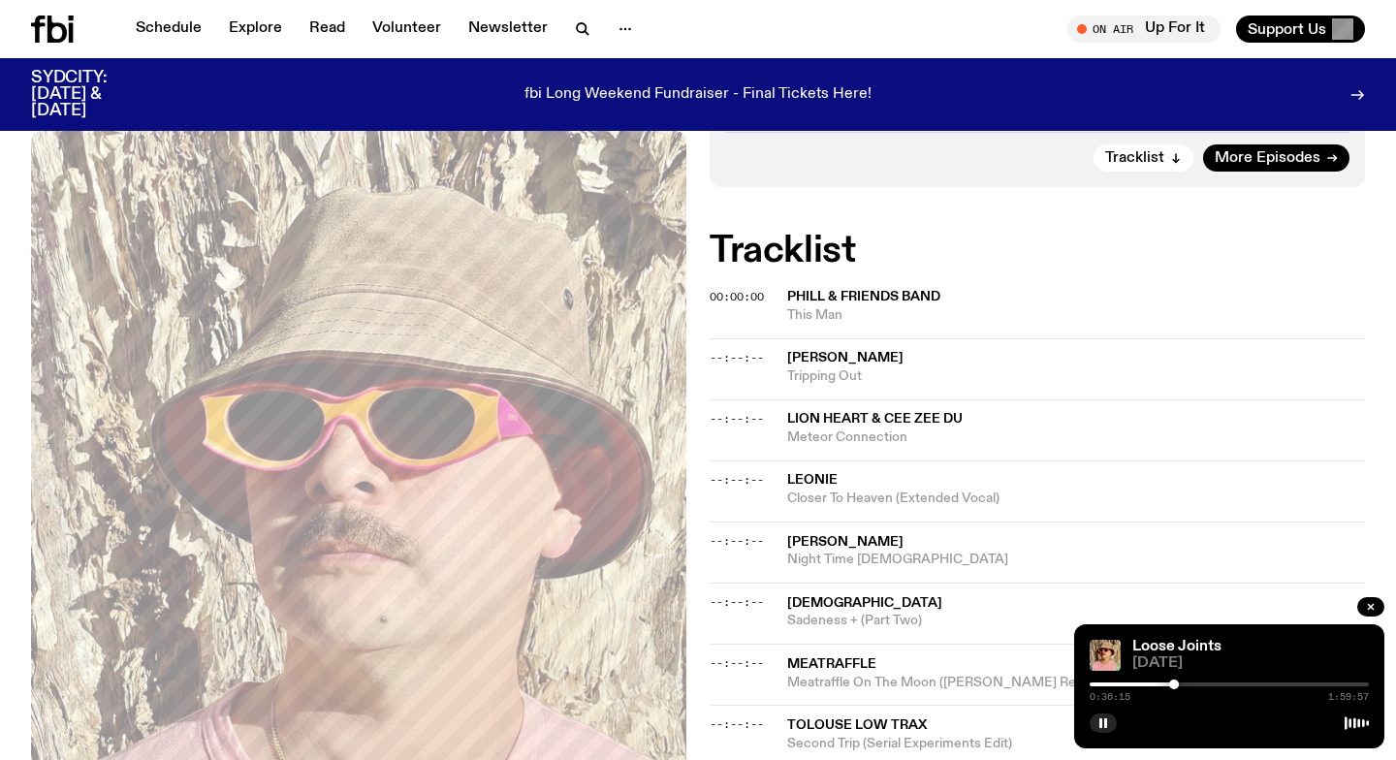
click at [1179, 682] on div at bounding box center [1229, 684] width 279 height 4
click at [1181, 681] on div at bounding box center [1179, 685] width 10 height 10
click at [1184, 682] on div at bounding box center [1181, 685] width 10 height 10
click at [1186, 682] on div at bounding box center [1184, 685] width 10 height 10
click at [1189, 682] on div at bounding box center [1190, 685] width 10 height 10
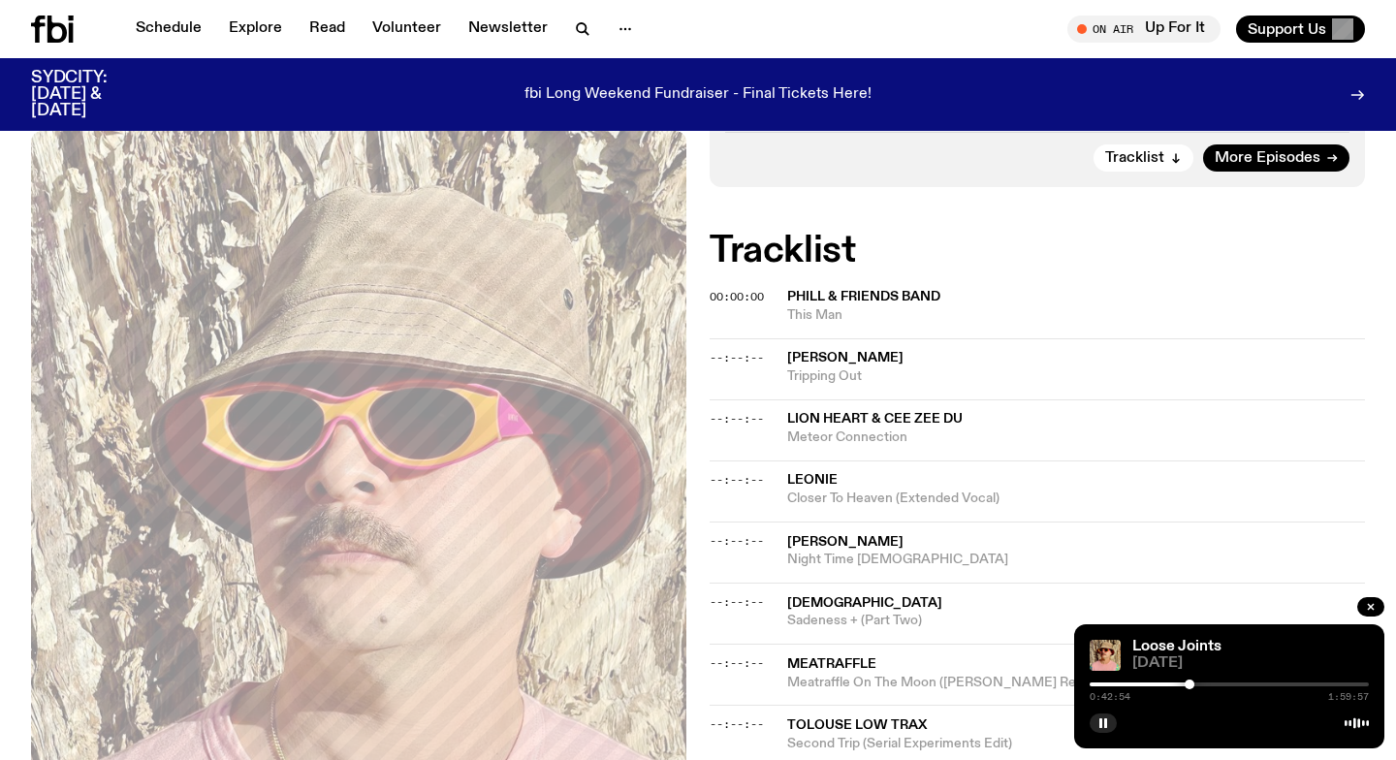
click at [1193, 682] on div at bounding box center [1190, 685] width 10 height 10
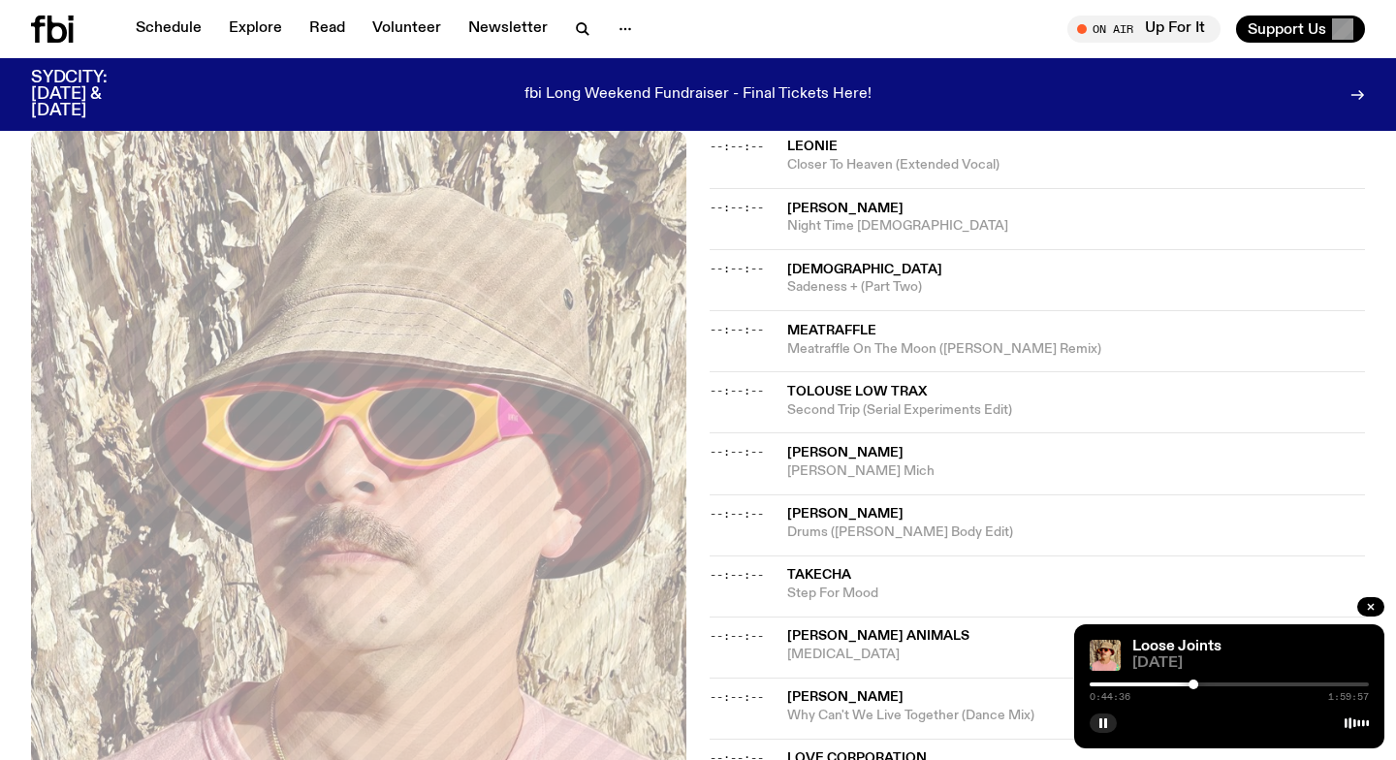
scroll to position [790, 0]
click at [1195, 684] on div at bounding box center [1193, 685] width 10 height 10
click at [1197, 684] on div at bounding box center [1197, 685] width 10 height 10
click at [1199, 684] on div at bounding box center [1197, 685] width 10 height 10
click at [1200, 684] on div at bounding box center [1200, 685] width 10 height 10
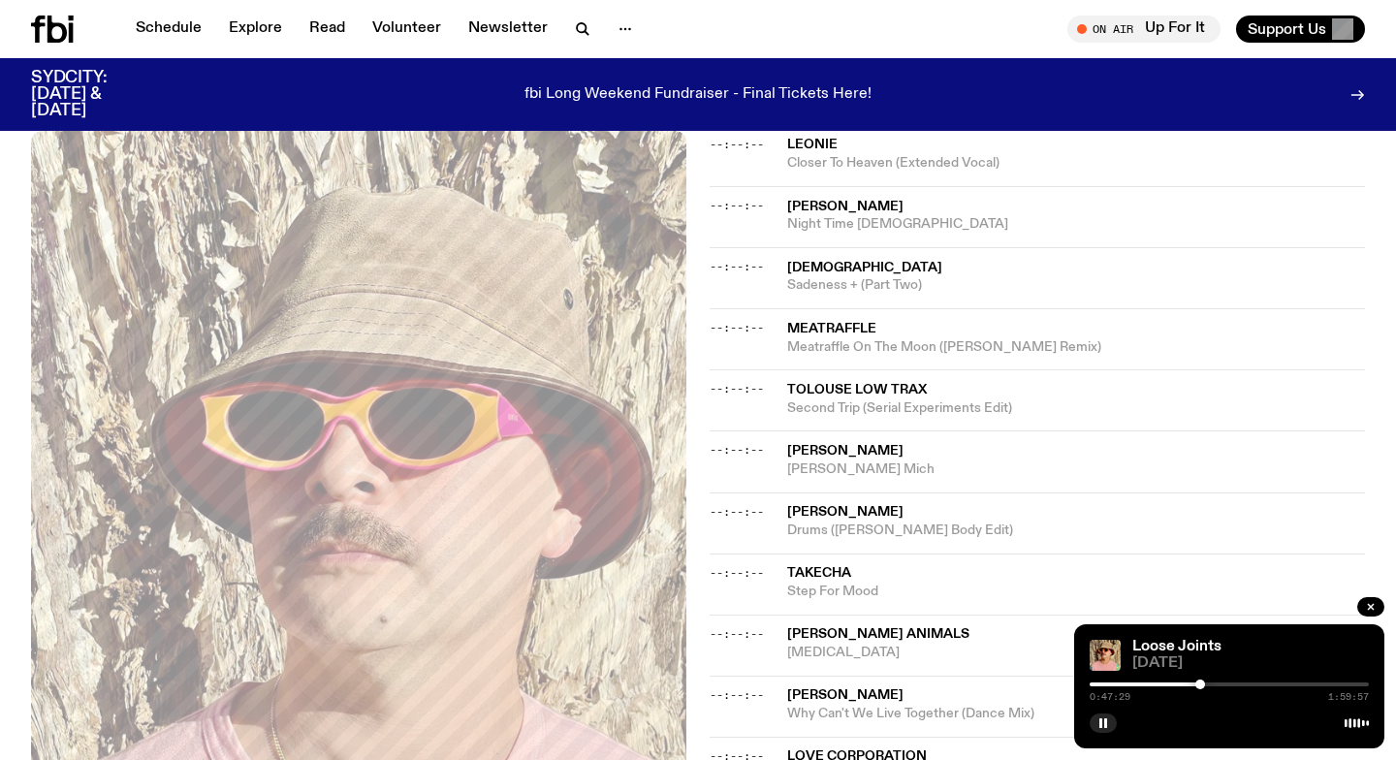
click at [1202, 684] on div at bounding box center [1200, 685] width 10 height 10
click at [1205, 684] on div at bounding box center [1202, 685] width 10 height 10
click at [1208, 684] on div at bounding box center [1208, 685] width 10 height 10
click at [1210, 684] on div at bounding box center [1210, 685] width 10 height 10
click at [1213, 683] on div at bounding box center [1210, 685] width 10 height 10
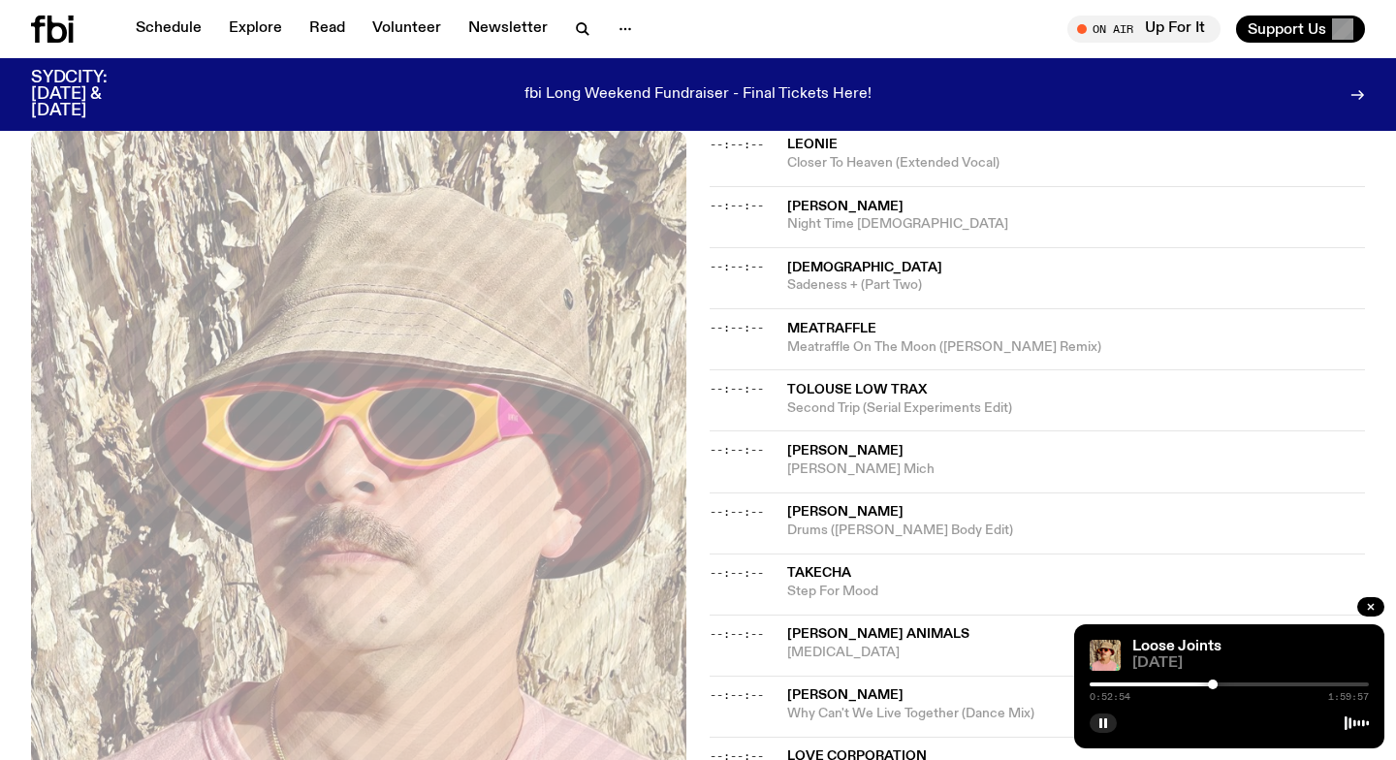
click at [1214, 683] on div at bounding box center [1213, 685] width 10 height 10
click at [1215, 683] on div at bounding box center [1214, 685] width 10 height 10
click at [1216, 684] on div at bounding box center [1215, 685] width 10 height 10
click at [1217, 684] on div at bounding box center [1218, 685] width 10 height 10
click at [1219, 683] on div at bounding box center [1218, 685] width 10 height 10
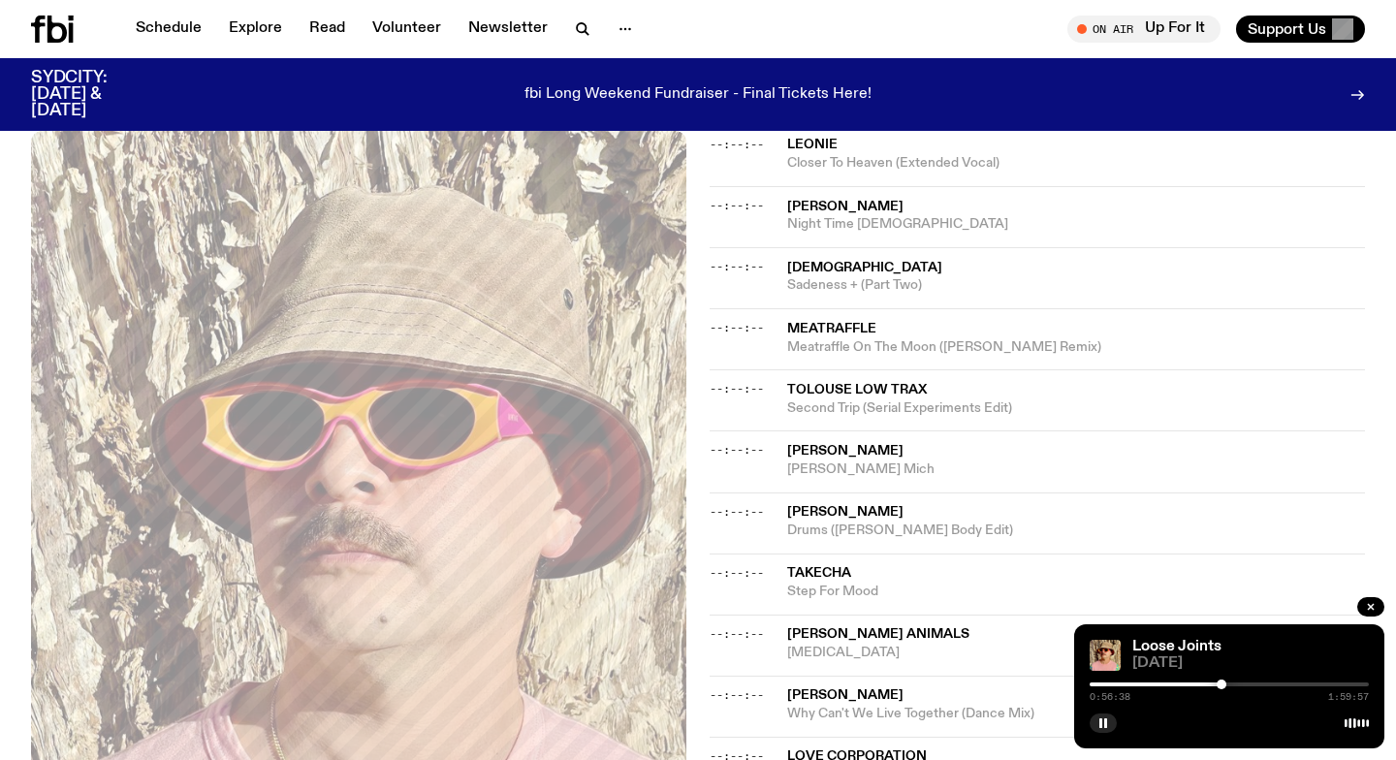
click at [1221, 683] on div at bounding box center [1222, 685] width 10 height 10
click at [1224, 683] on div at bounding box center [1222, 685] width 10 height 10
click at [1227, 683] on div at bounding box center [1227, 685] width 10 height 10
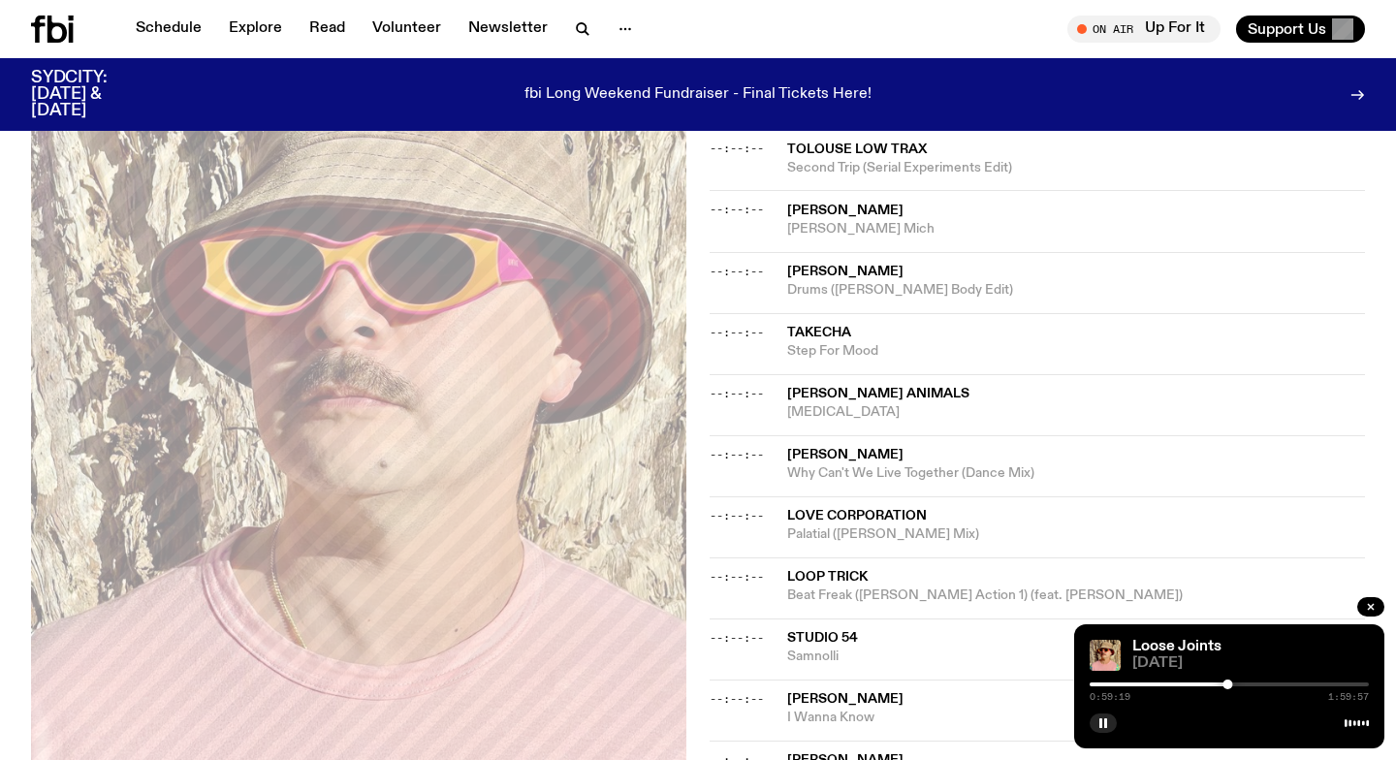
scroll to position [995, 0]
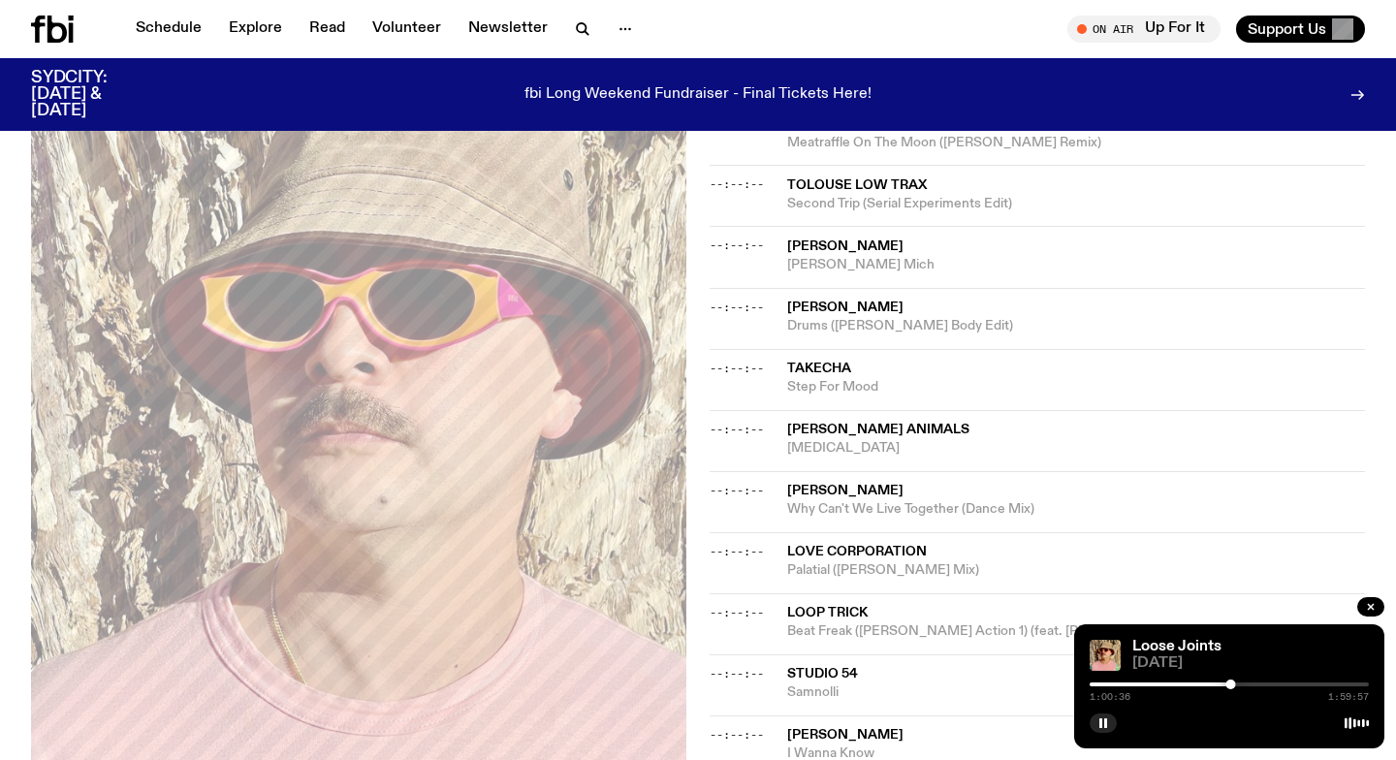
click at [1231, 683] on div at bounding box center [1230, 685] width 10 height 10
click at [1233, 685] on div at bounding box center [1233, 685] width 10 height 10
click at [1235, 684] on div at bounding box center [1235, 685] width 10 height 10
click at [1238, 684] on div at bounding box center [1238, 685] width 10 height 10
click at [1242, 684] on div at bounding box center [1242, 685] width 10 height 10
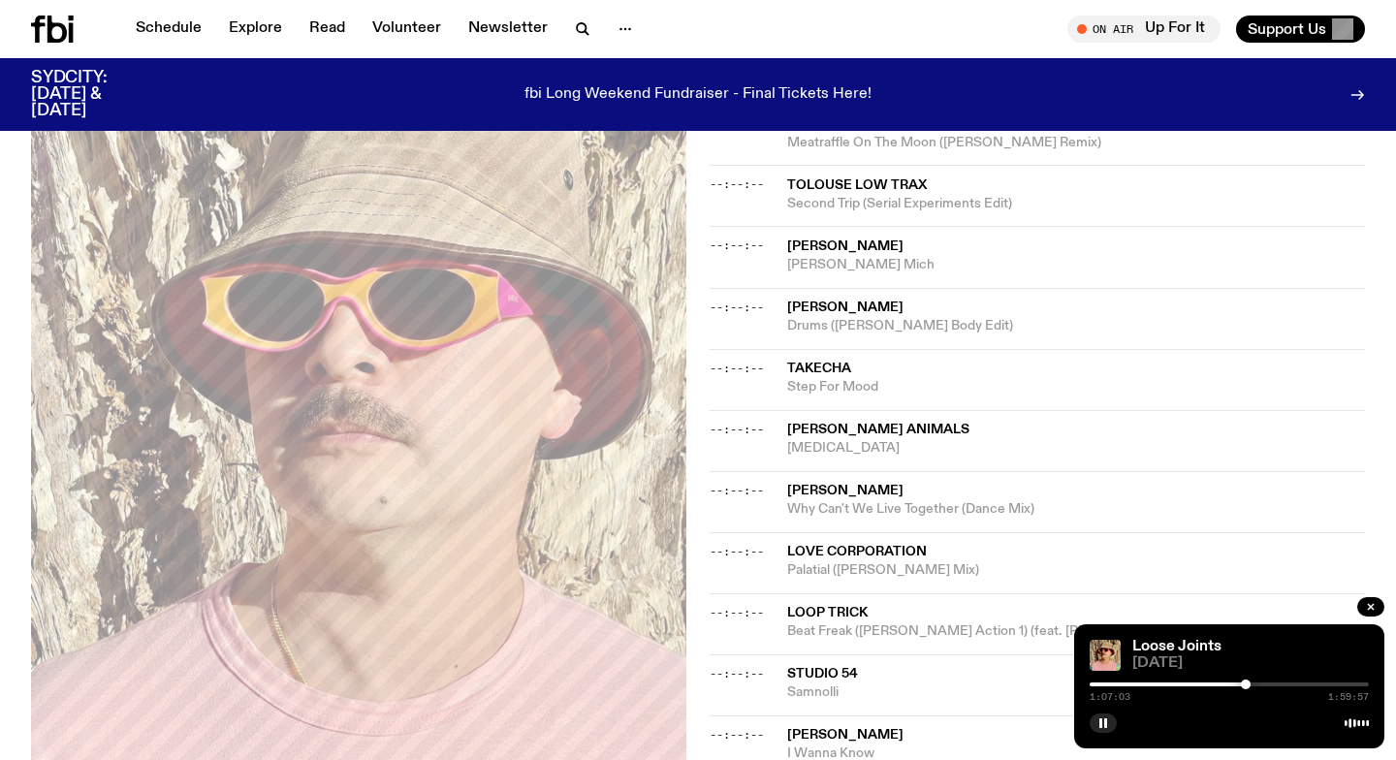
click at [1246, 684] on div at bounding box center [1246, 685] width 10 height 10
click at [1249, 684] on div at bounding box center [1250, 685] width 10 height 10
click at [1252, 684] on div at bounding box center [1250, 685] width 10 height 10
click at [1255, 684] on div at bounding box center [1253, 685] width 10 height 10
click at [1259, 684] on div at bounding box center [1259, 685] width 10 height 10
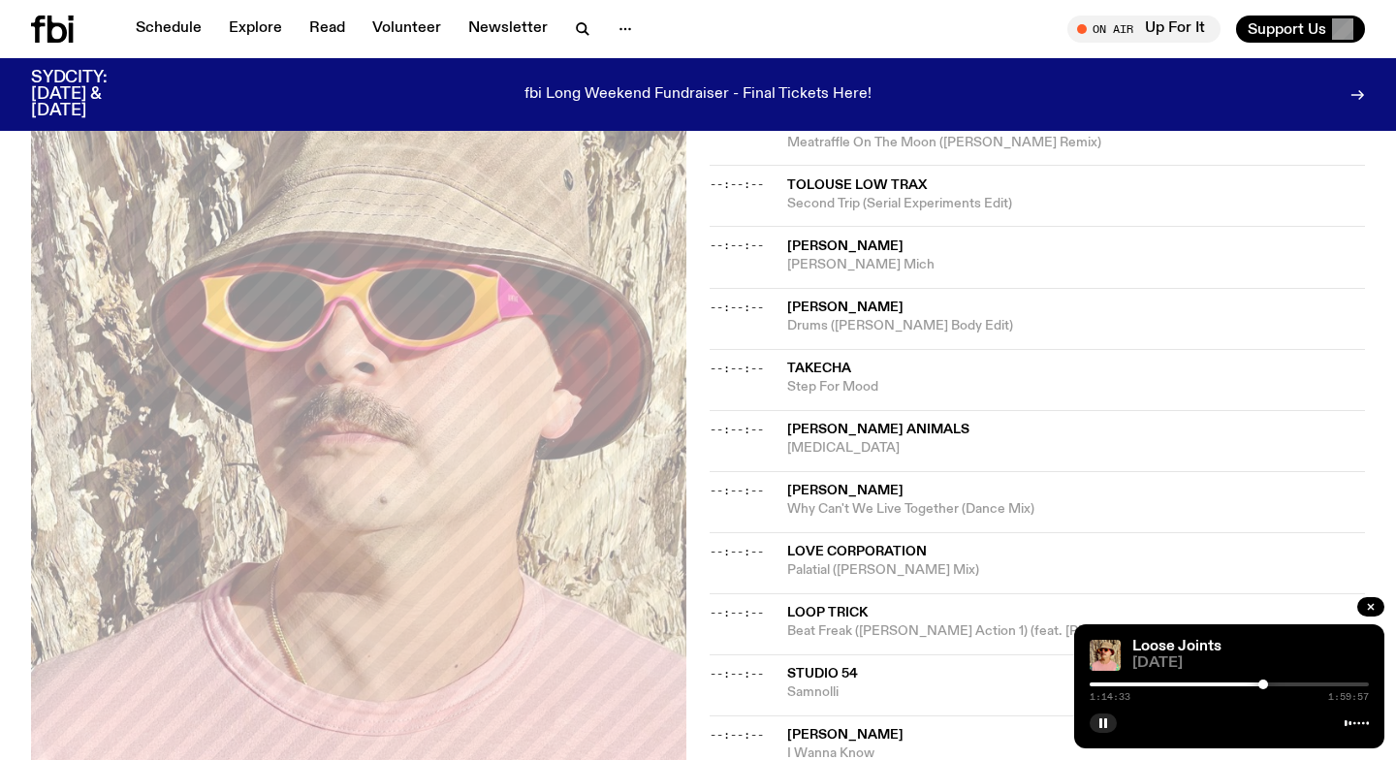
click at [1263, 684] on div at bounding box center [1263, 685] width 10 height 10
click at [1265, 684] on div at bounding box center [1265, 685] width 10 height 10
click at [1269, 684] on div at bounding box center [1269, 685] width 10 height 10
click at [1271, 684] on div at bounding box center [1271, 685] width 10 height 10
click at [1278, 684] on div at bounding box center [1229, 684] width 279 height 4
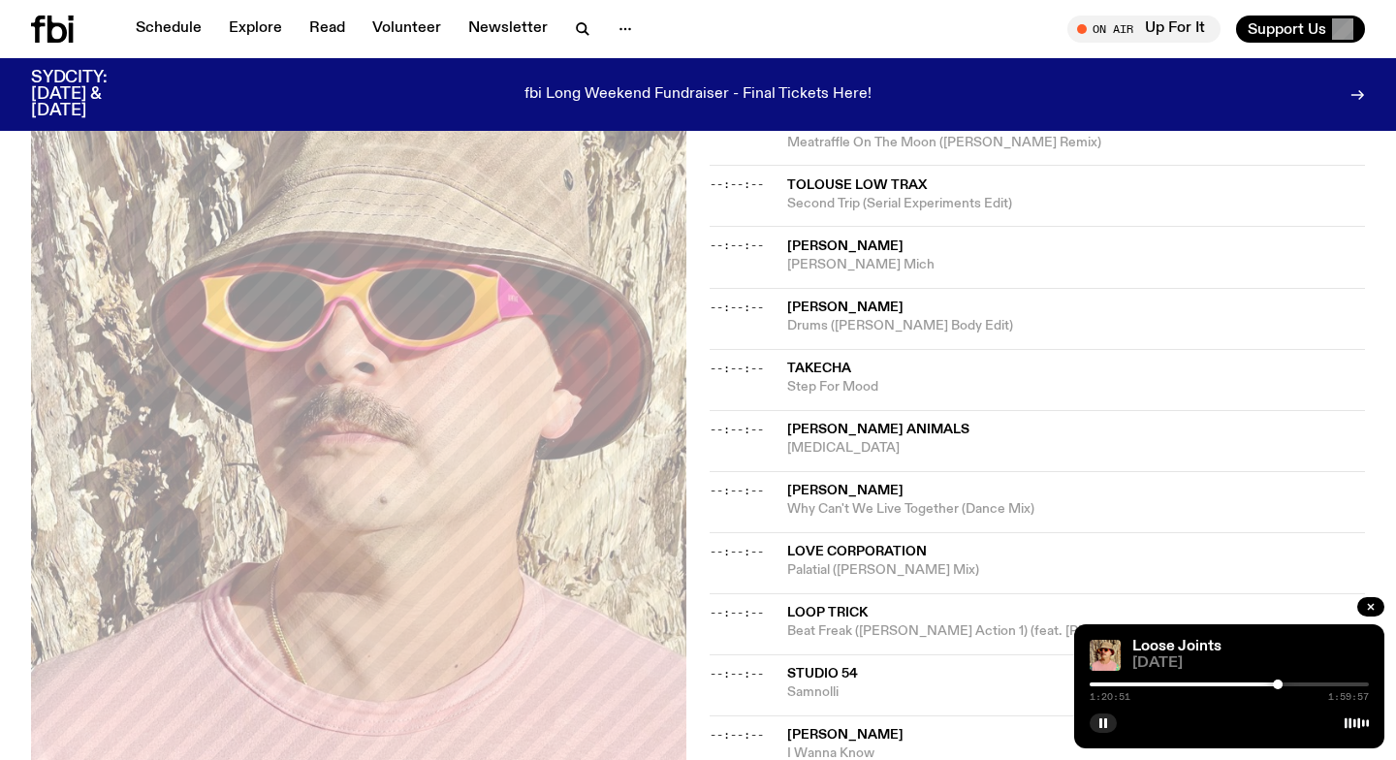
click at [1277, 685] on div at bounding box center [1278, 685] width 10 height 10
click at [1276, 685] on div at bounding box center [1277, 685] width 10 height 10
click at [1274, 685] on div at bounding box center [1274, 685] width 10 height 10
click at [1273, 685] on div at bounding box center [1273, 685] width 10 height 10
click at [1271, 685] on div at bounding box center [1271, 685] width 10 height 10
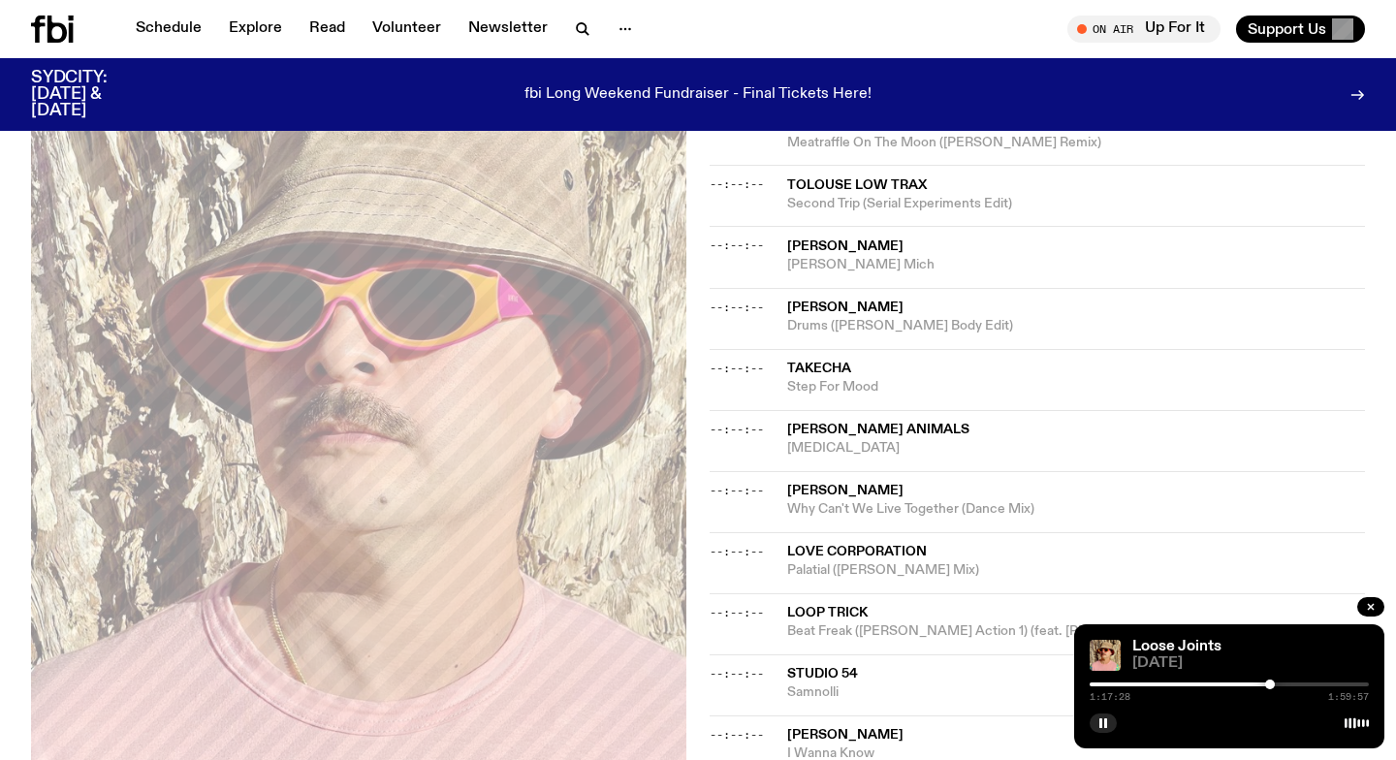
click at [1270, 685] on div at bounding box center [1270, 685] width 10 height 10
click at [1267, 685] on div at bounding box center [1267, 685] width 10 height 10
click at [1265, 685] on div at bounding box center [1265, 685] width 10 height 10
click at [1263, 685] on div at bounding box center [1263, 685] width 10 height 10
click at [1259, 685] on div at bounding box center [1263, 685] width 10 height 10
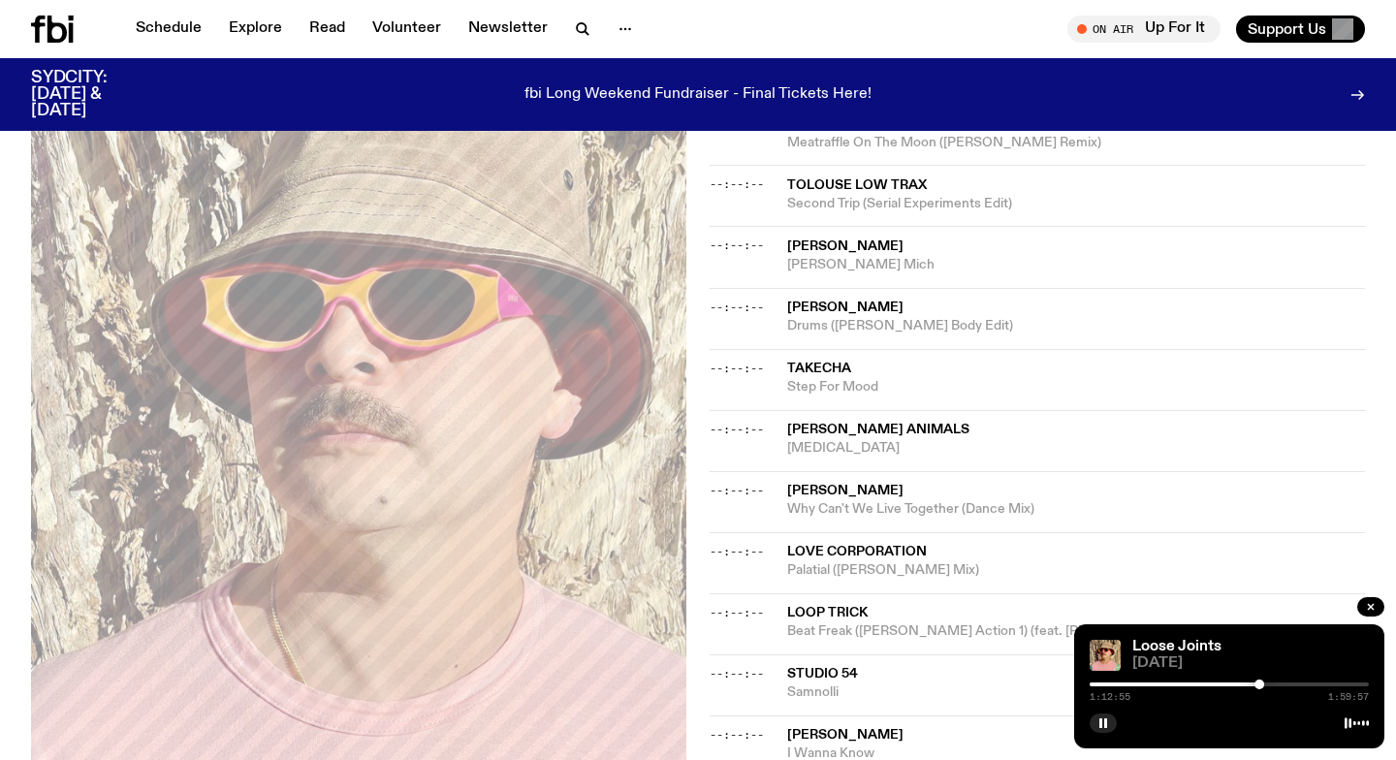
click at [1258, 685] on div at bounding box center [1259, 685] width 10 height 10
click at [1254, 685] on div at bounding box center [1254, 685] width 10 height 10
click at [1252, 685] on div at bounding box center [1253, 685] width 10 height 10
click at [1249, 685] on div at bounding box center [1249, 685] width 10 height 10
click at [1279, 682] on div at bounding box center [1229, 684] width 279 height 4
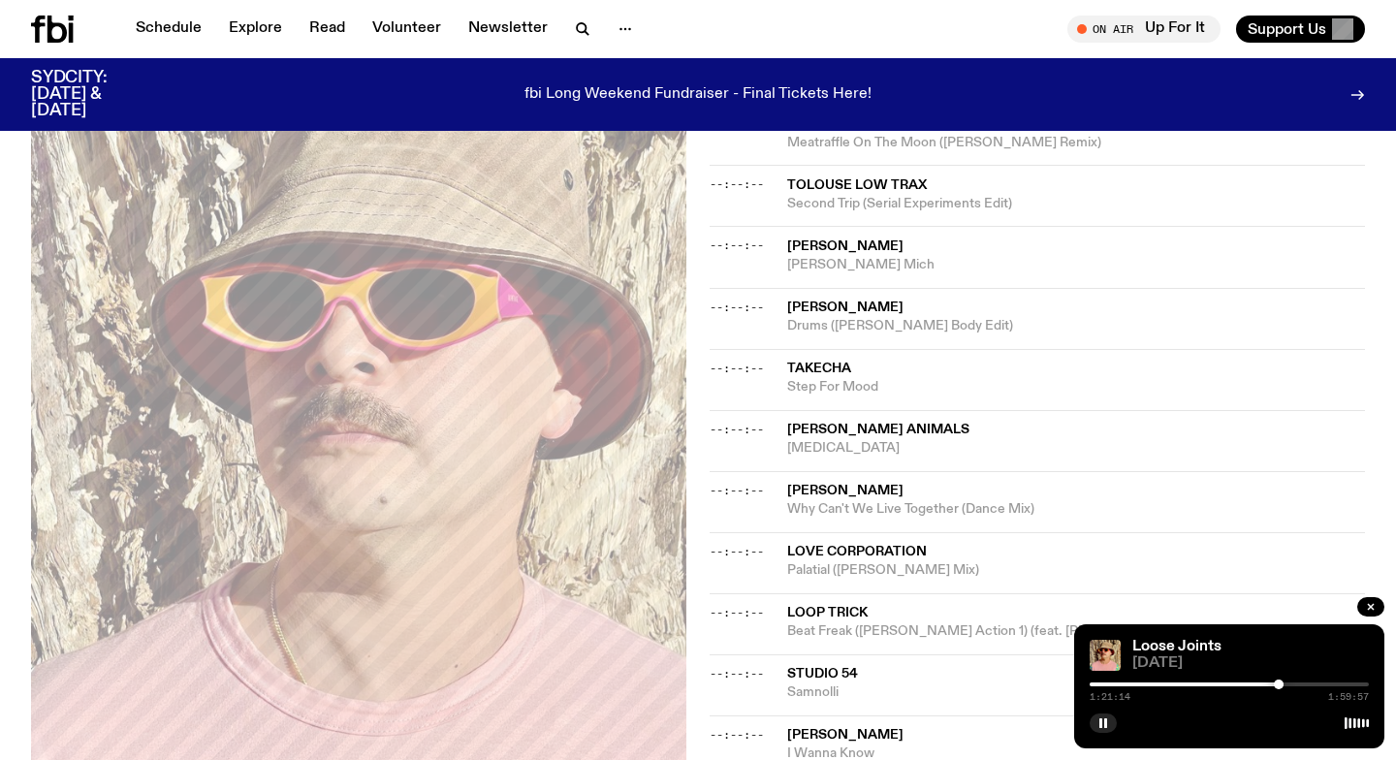
click at [1285, 683] on div at bounding box center [1229, 684] width 279 height 4
click at [1293, 684] on div at bounding box center [1229, 684] width 279 height 4
click at [1296, 684] on div at bounding box center [1293, 685] width 10 height 10
click at [1299, 683] on div at bounding box center [1299, 685] width 10 height 10
click at [1307, 684] on div at bounding box center [1229, 684] width 279 height 4
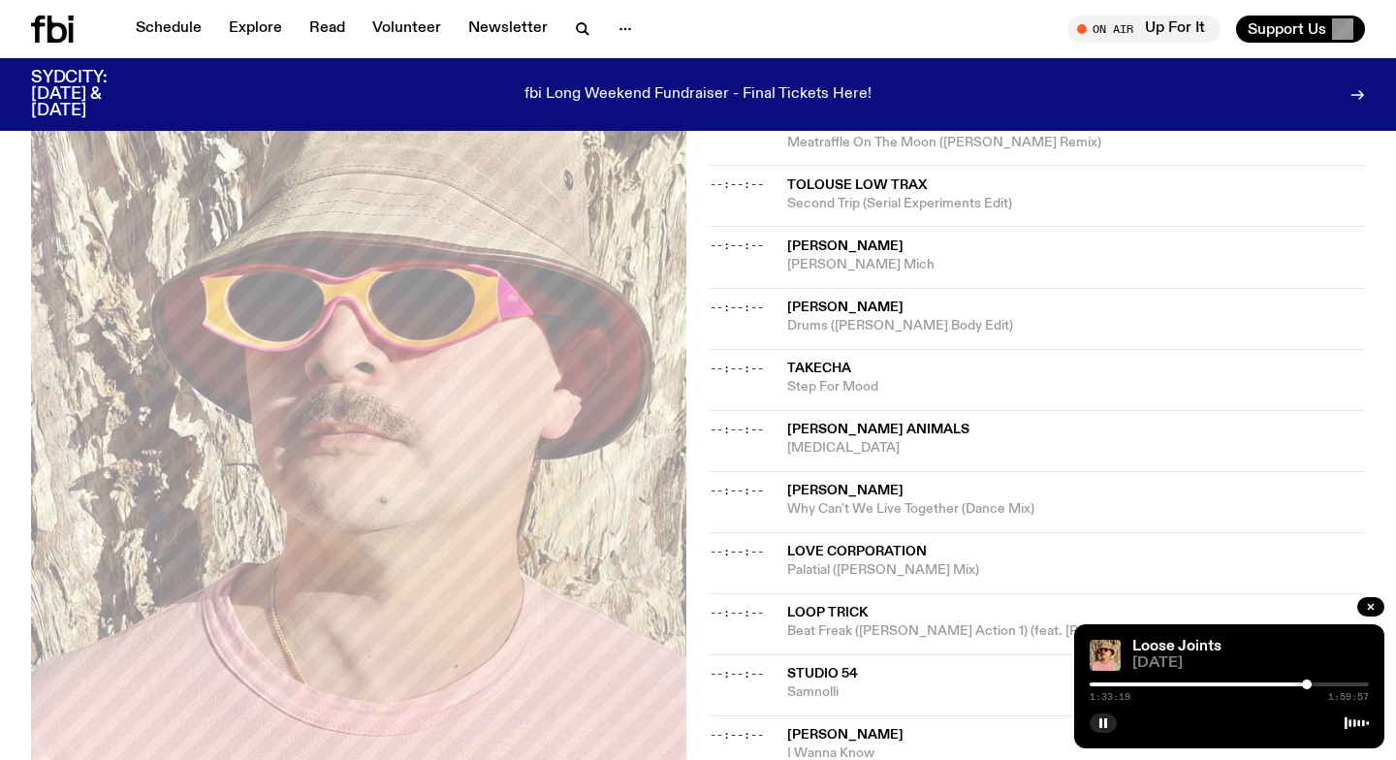
click at [1310, 684] on div at bounding box center [1307, 685] width 10 height 10
click at [1314, 682] on div at bounding box center [1229, 684] width 279 height 4
click at [1317, 682] on div at bounding box center [1317, 685] width 10 height 10
click at [1323, 682] on div at bounding box center [1229, 684] width 279 height 4
click at [1328, 682] on div at bounding box center [1229, 684] width 279 height 4
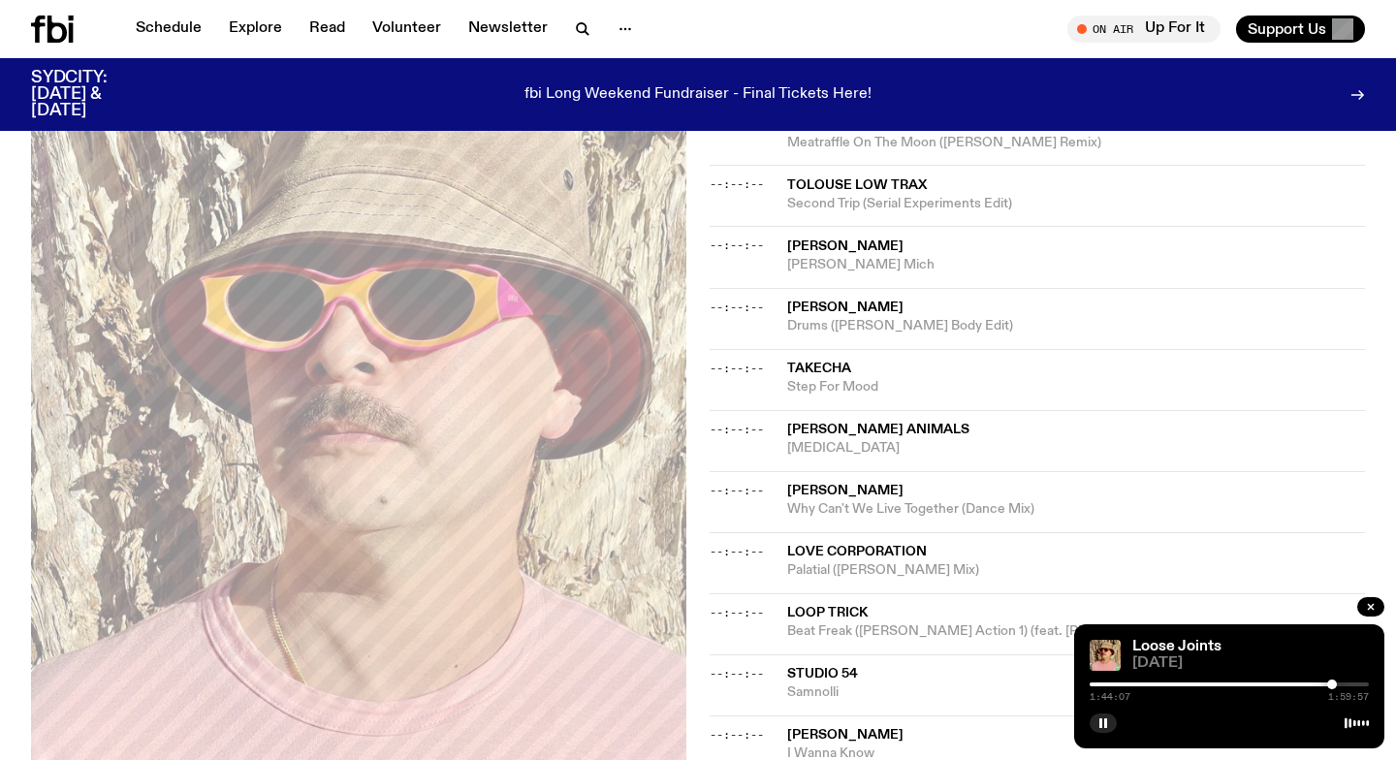
click at [1332, 682] on div at bounding box center [1332, 685] width 10 height 10
click at [1335, 682] on div at bounding box center [1332, 685] width 10 height 10
click at [1339, 682] on div at bounding box center [1339, 685] width 10 height 10
click at [1343, 683] on div at bounding box center [1343, 685] width 10 height 10
click at [1344, 683] on div at bounding box center [1345, 685] width 10 height 10
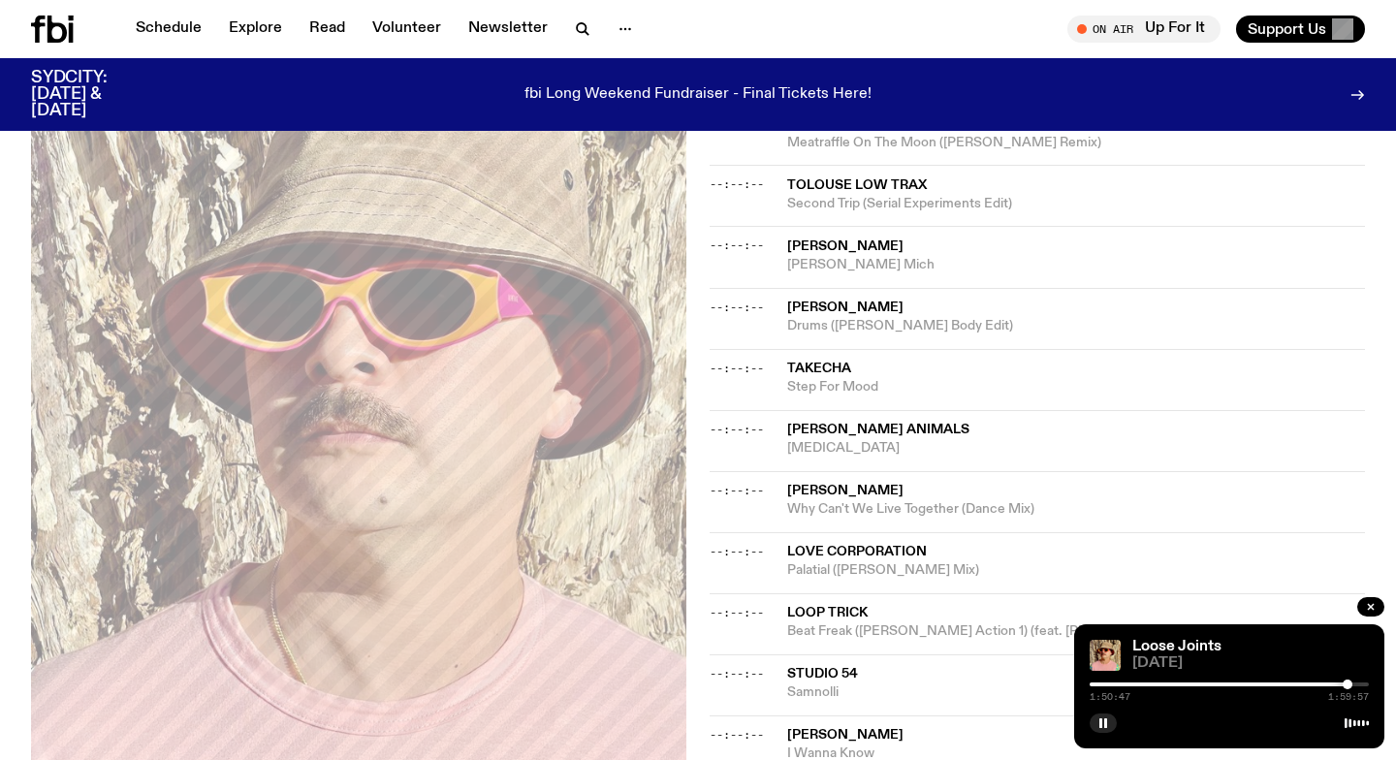
click at [1347, 683] on div at bounding box center [1348, 685] width 10 height 10
click at [1350, 682] on div at bounding box center [1350, 685] width 10 height 10
click at [1354, 682] on div at bounding box center [1354, 685] width 10 height 10
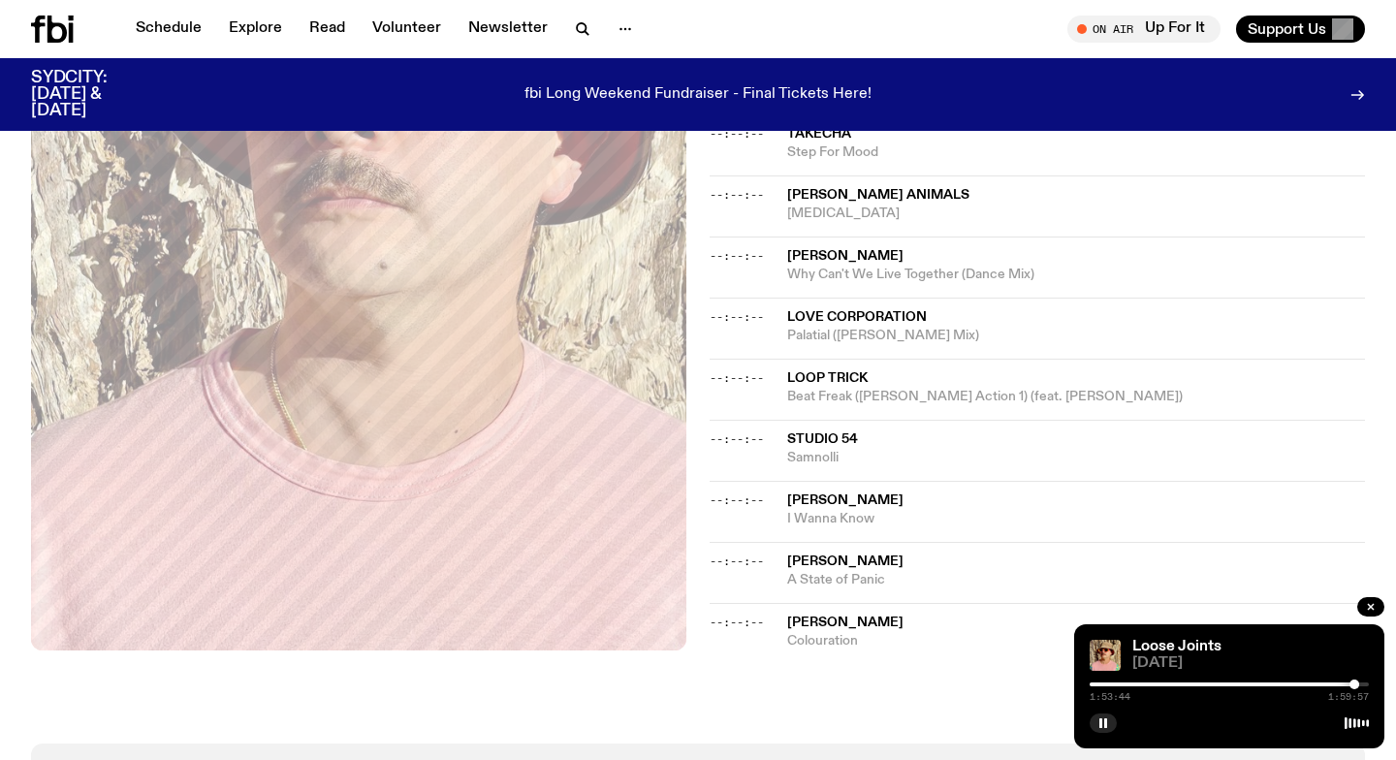
scroll to position [1241, 0]
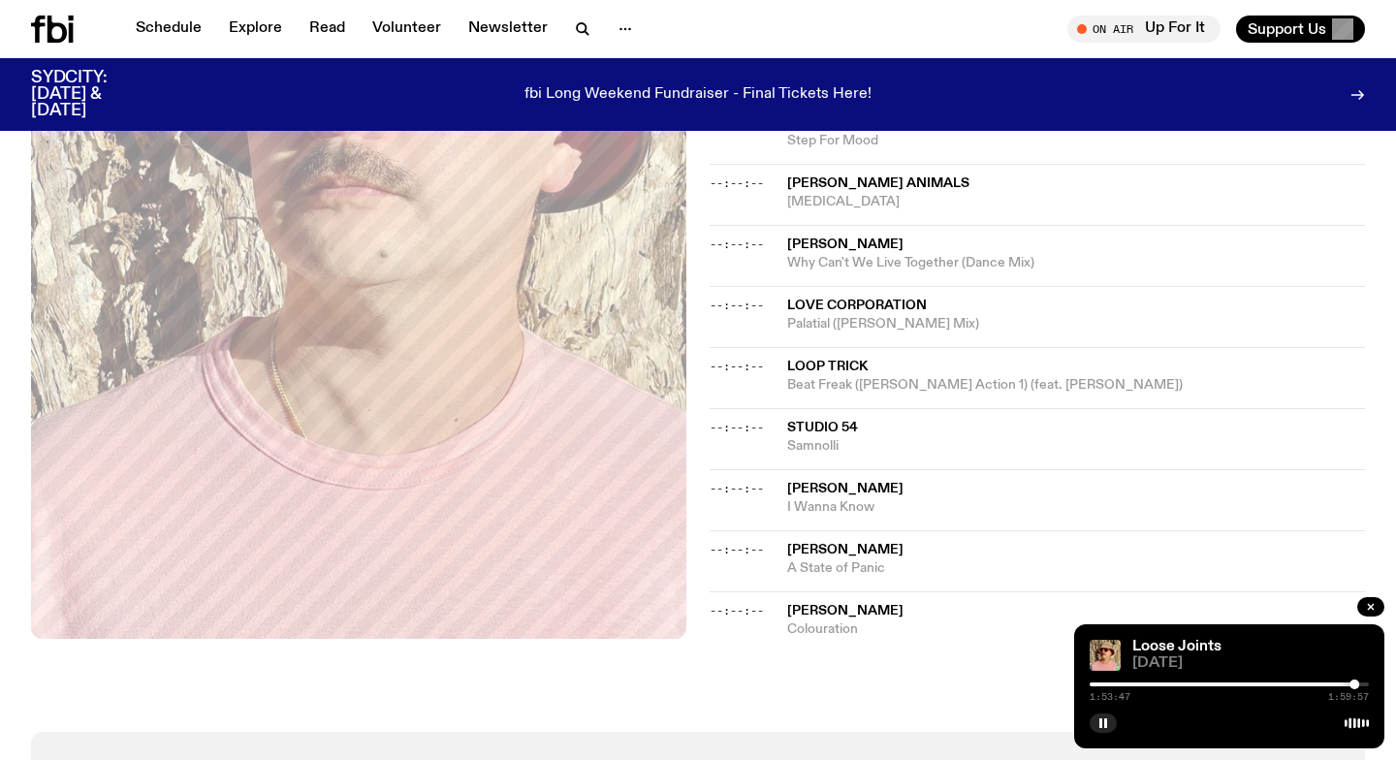
click at [1359, 684] on div at bounding box center [1229, 684] width 279 height 4
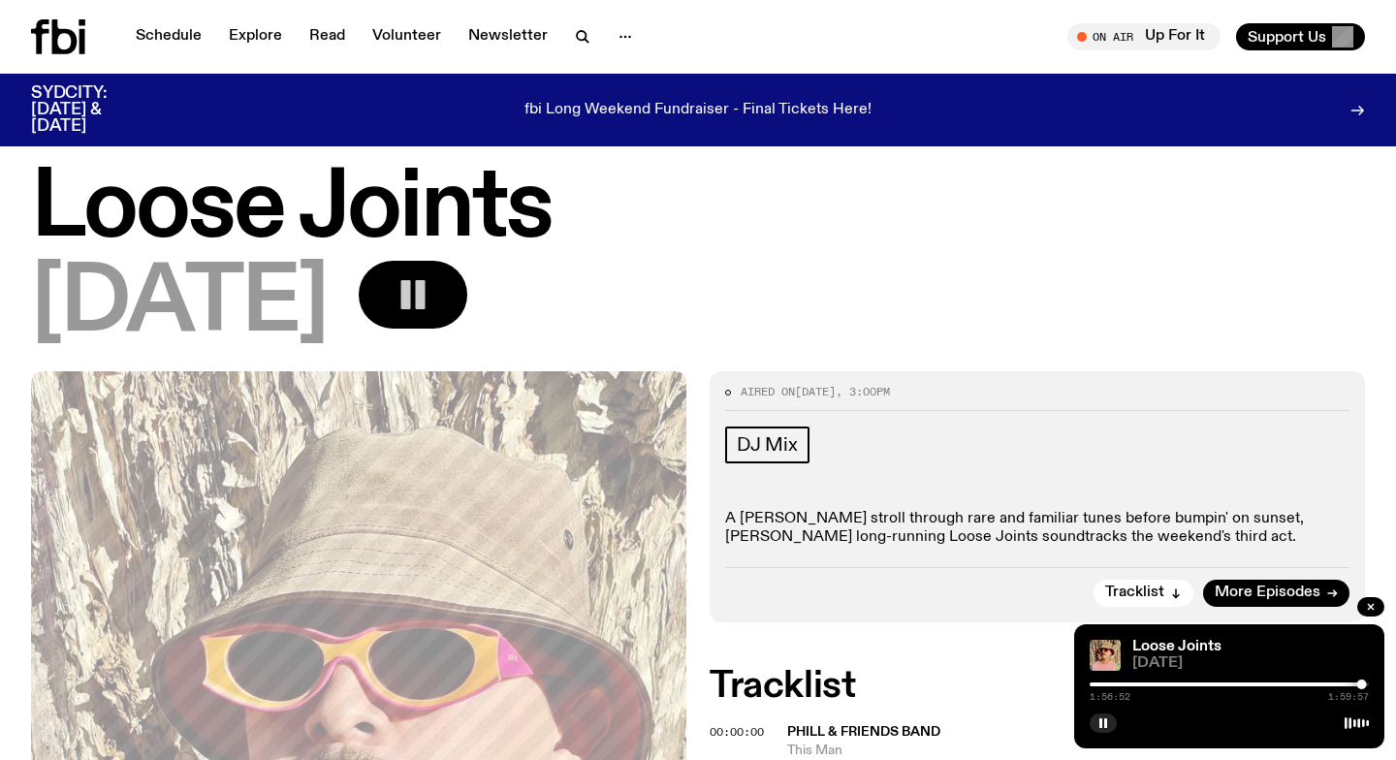
scroll to position [0, 0]
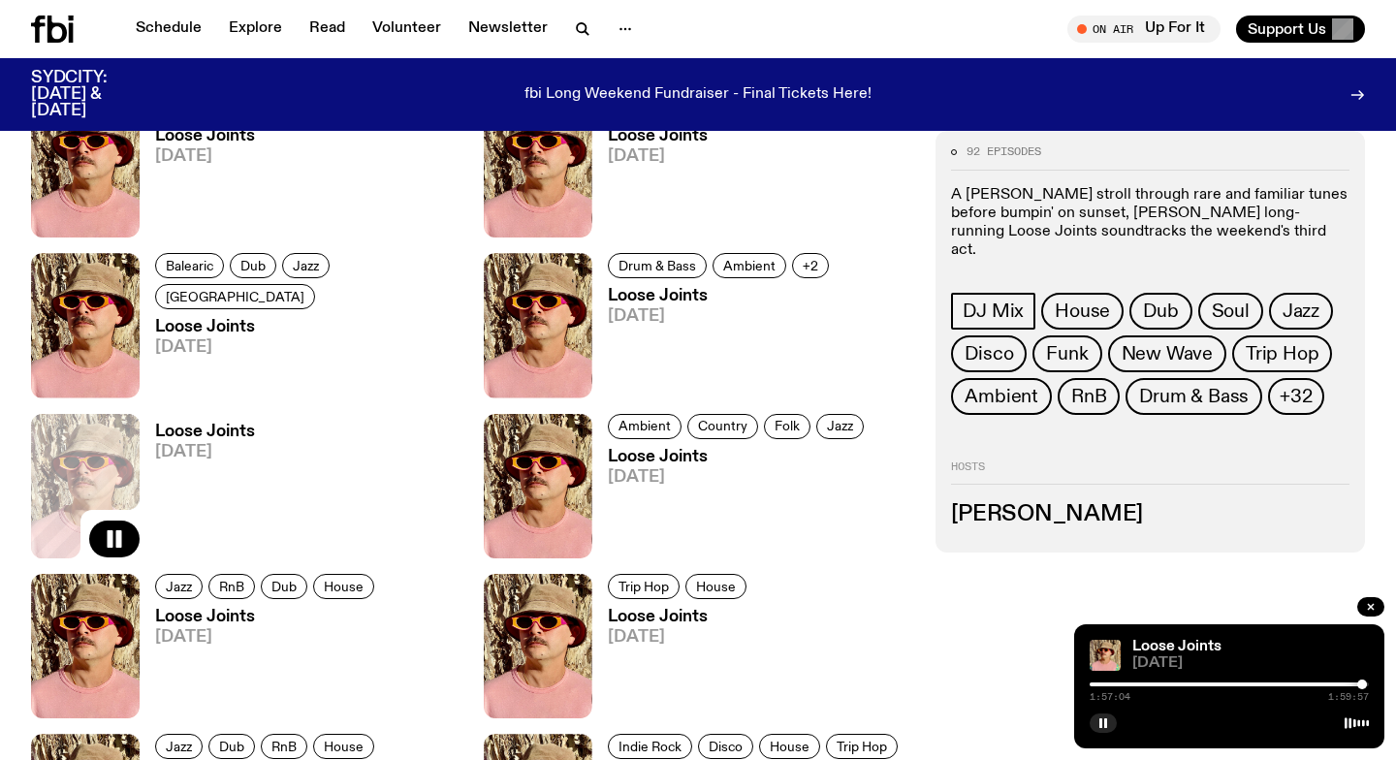
scroll to position [1397, 0]
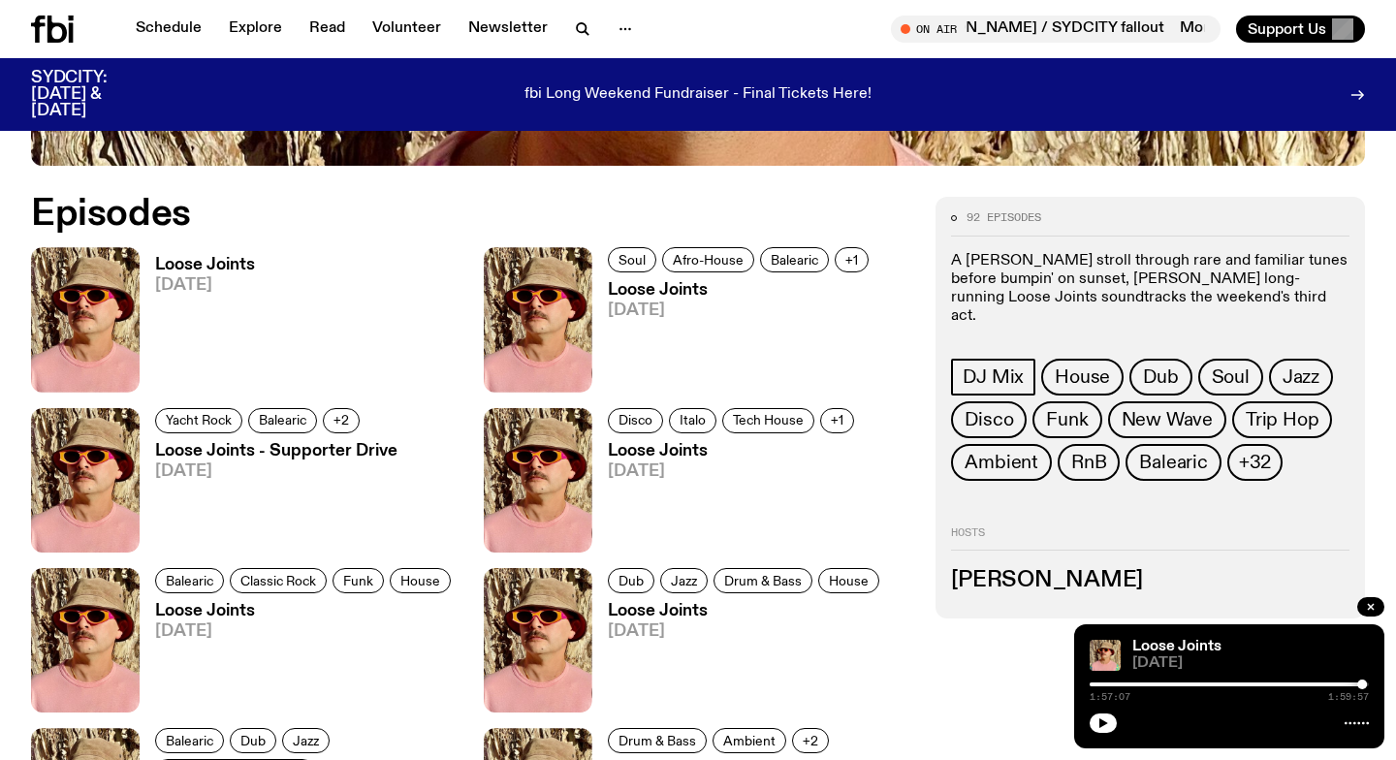
scroll to position [874, 0]
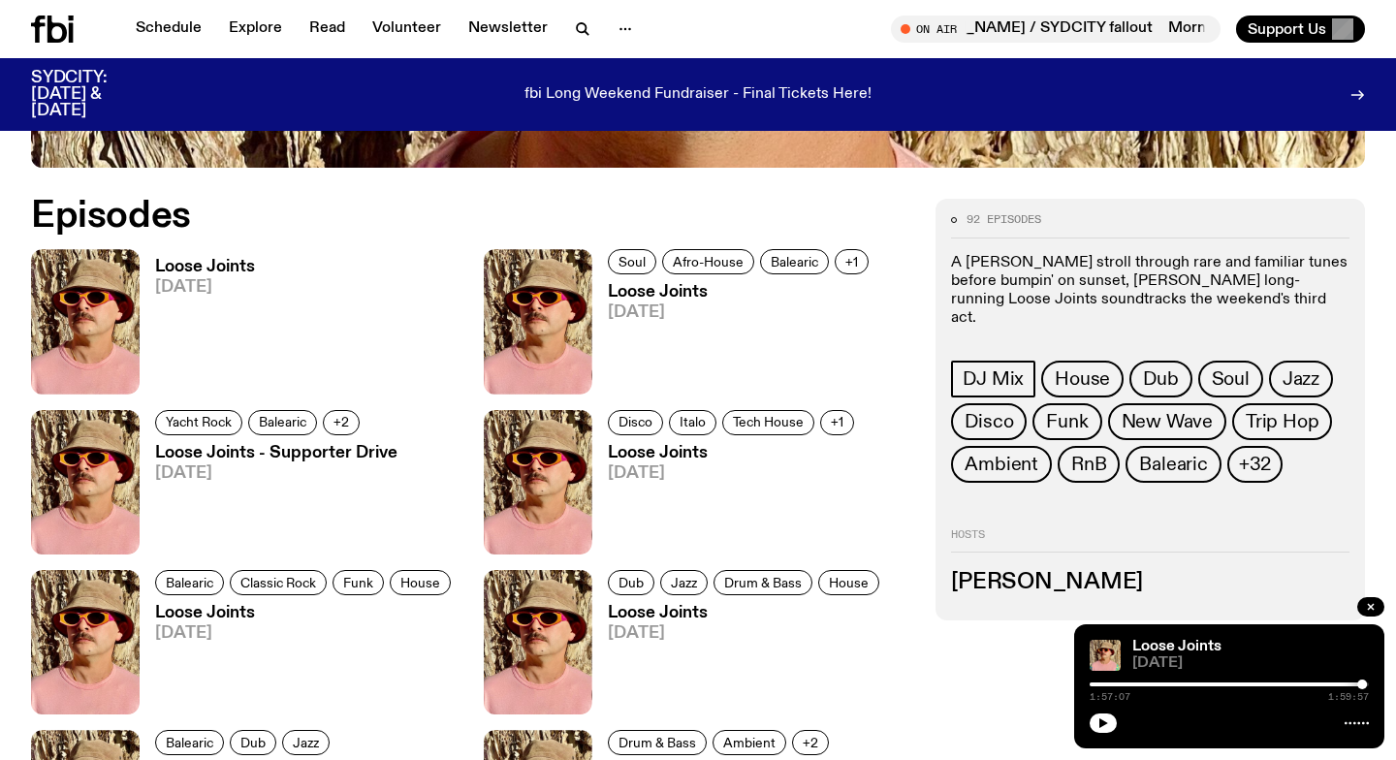
click at [66, 307] on img at bounding box center [85, 321] width 109 height 144
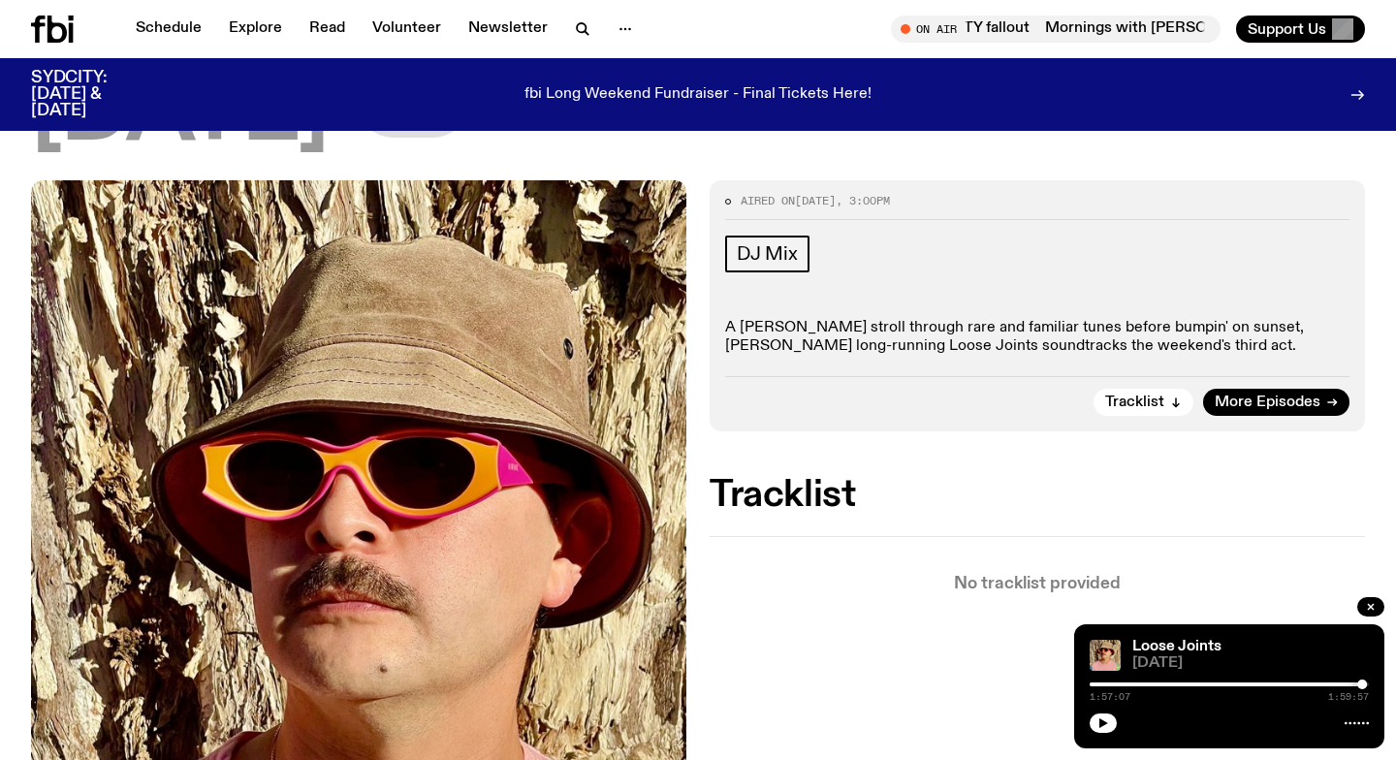
scroll to position [111, 0]
